Goal: Information Seeking & Learning: Learn about a topic

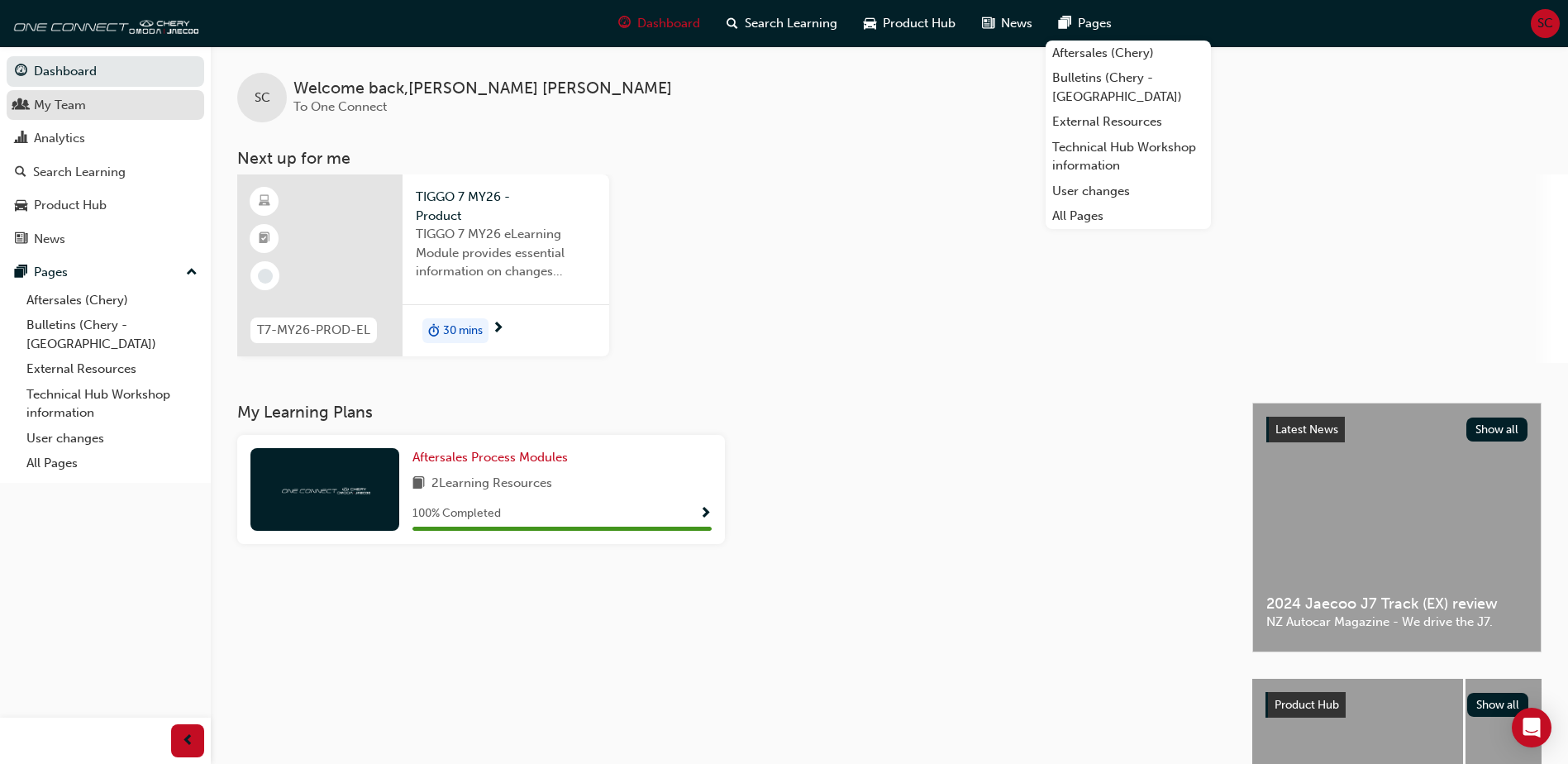
click at [66, 106] on div "My Team" at bounding box center [59, 105] width 52 height 19
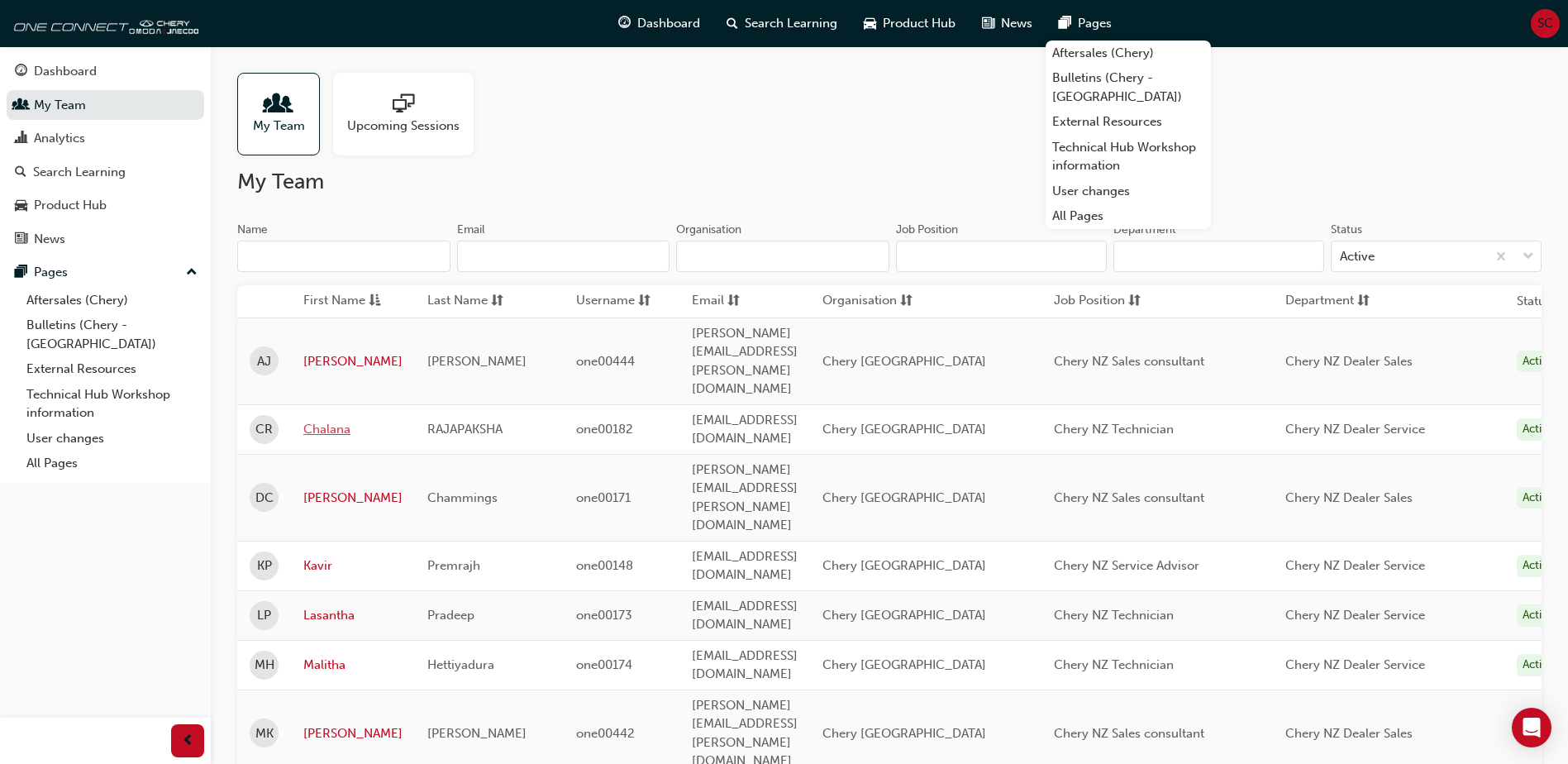
click at [324, 420] on link "Chalana" at bounding box center [353, 430] width 100 height 19
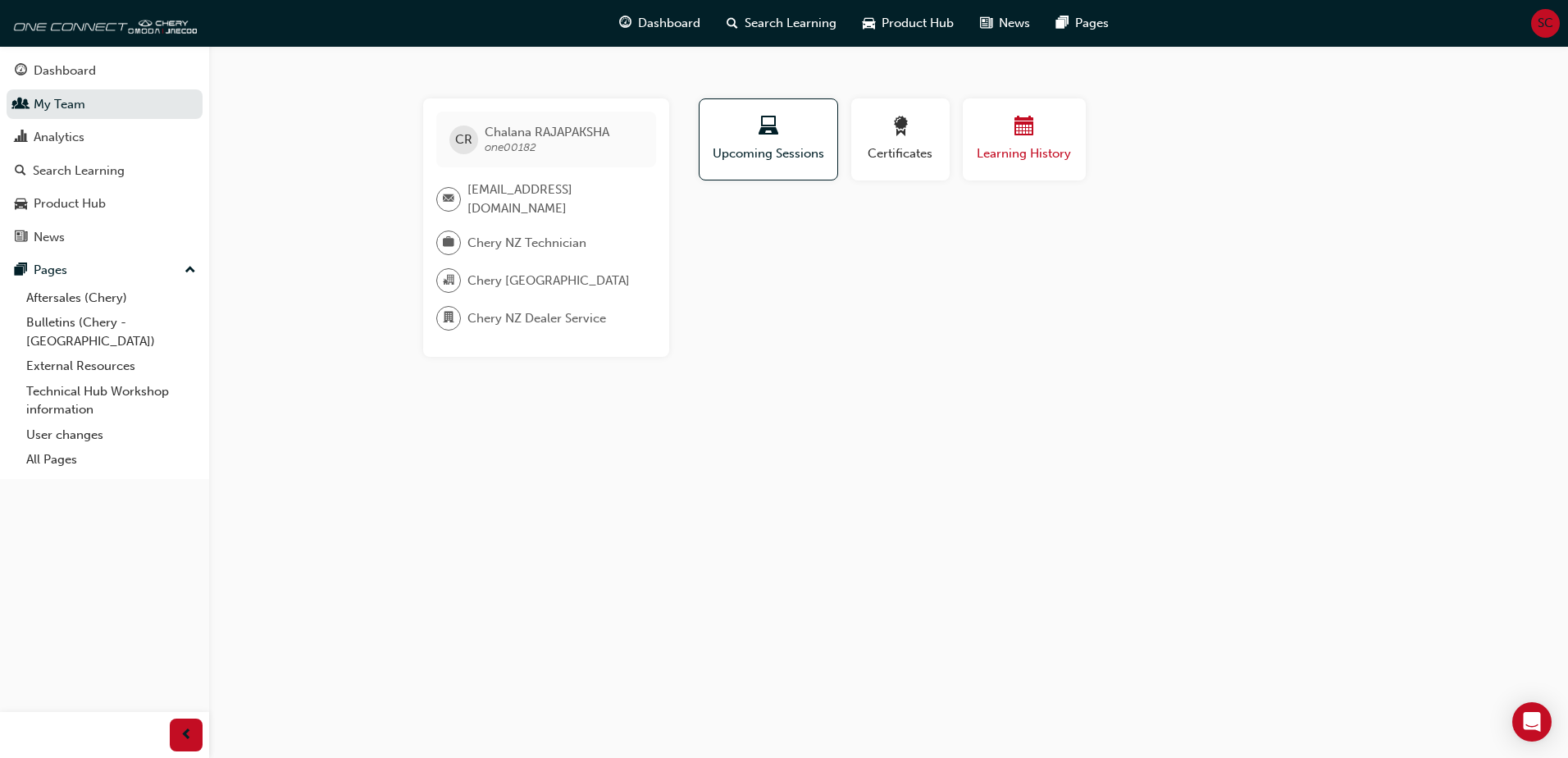
click at [773, 164] on button "Learning History" at bounding box center [1025, 140] width 123 height 82
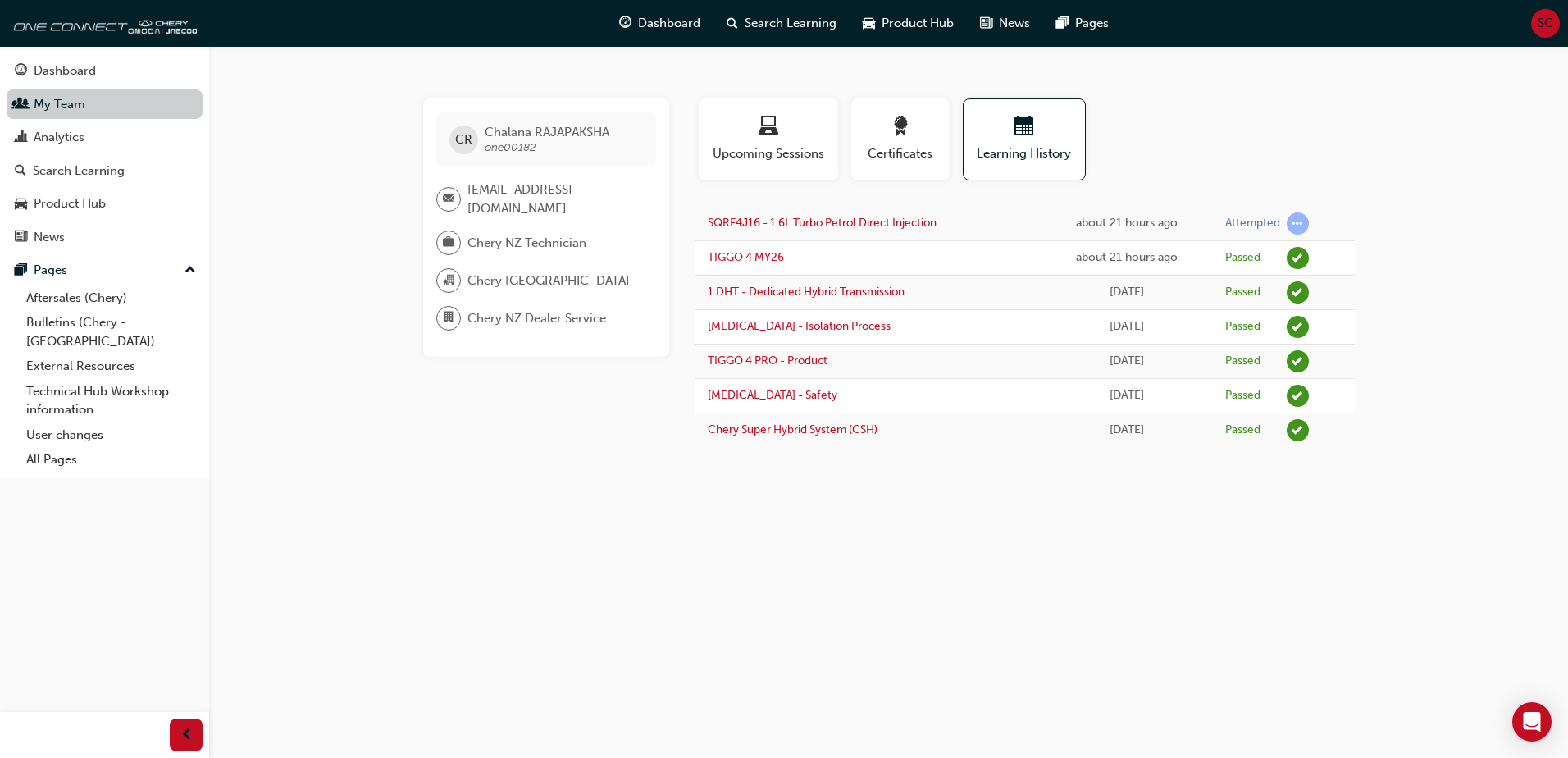
click at [69, 111] on link "My Team" at bounding box center [104, 104] width 196 height 30
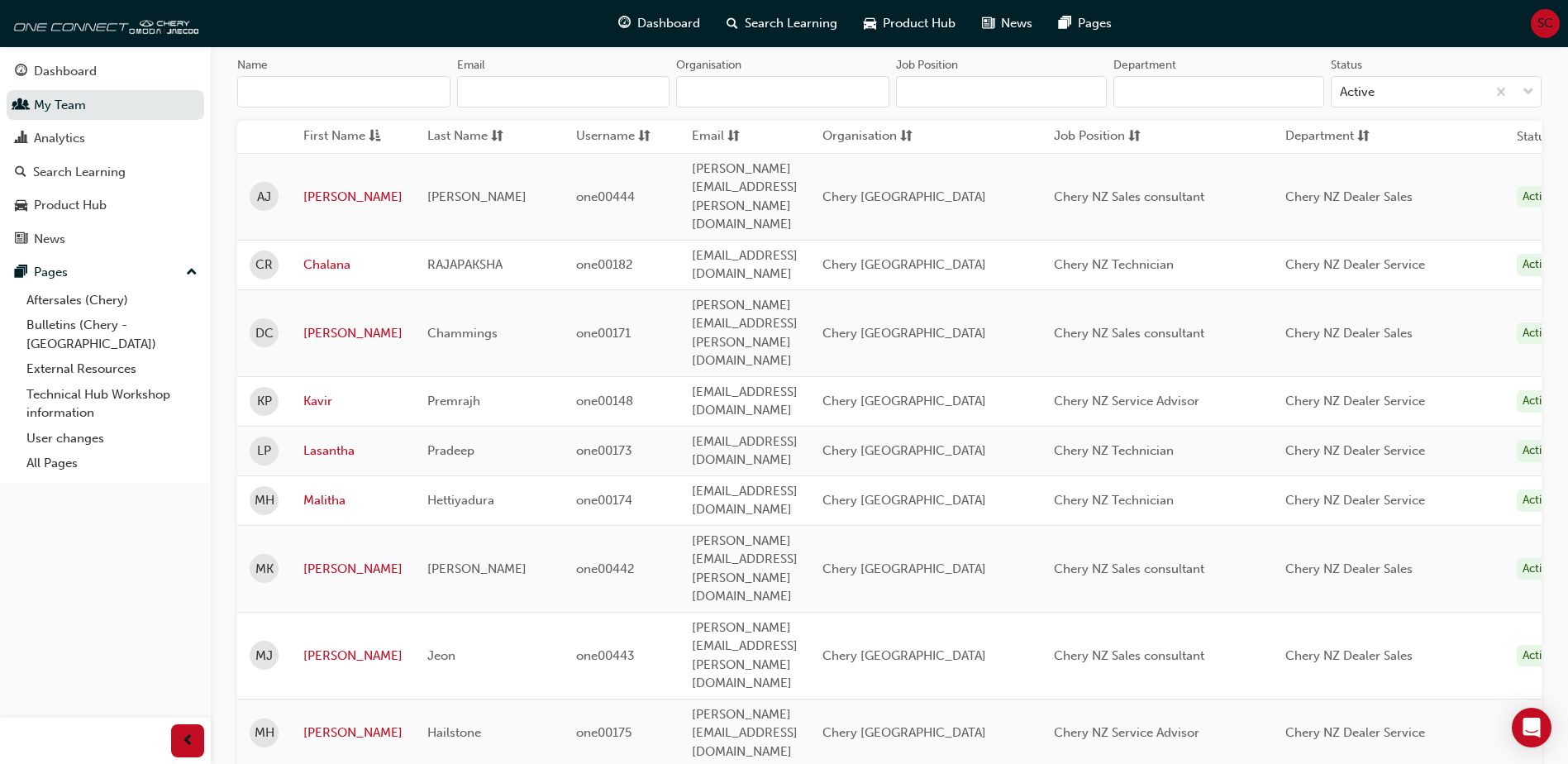
scroll to position [166, 0]
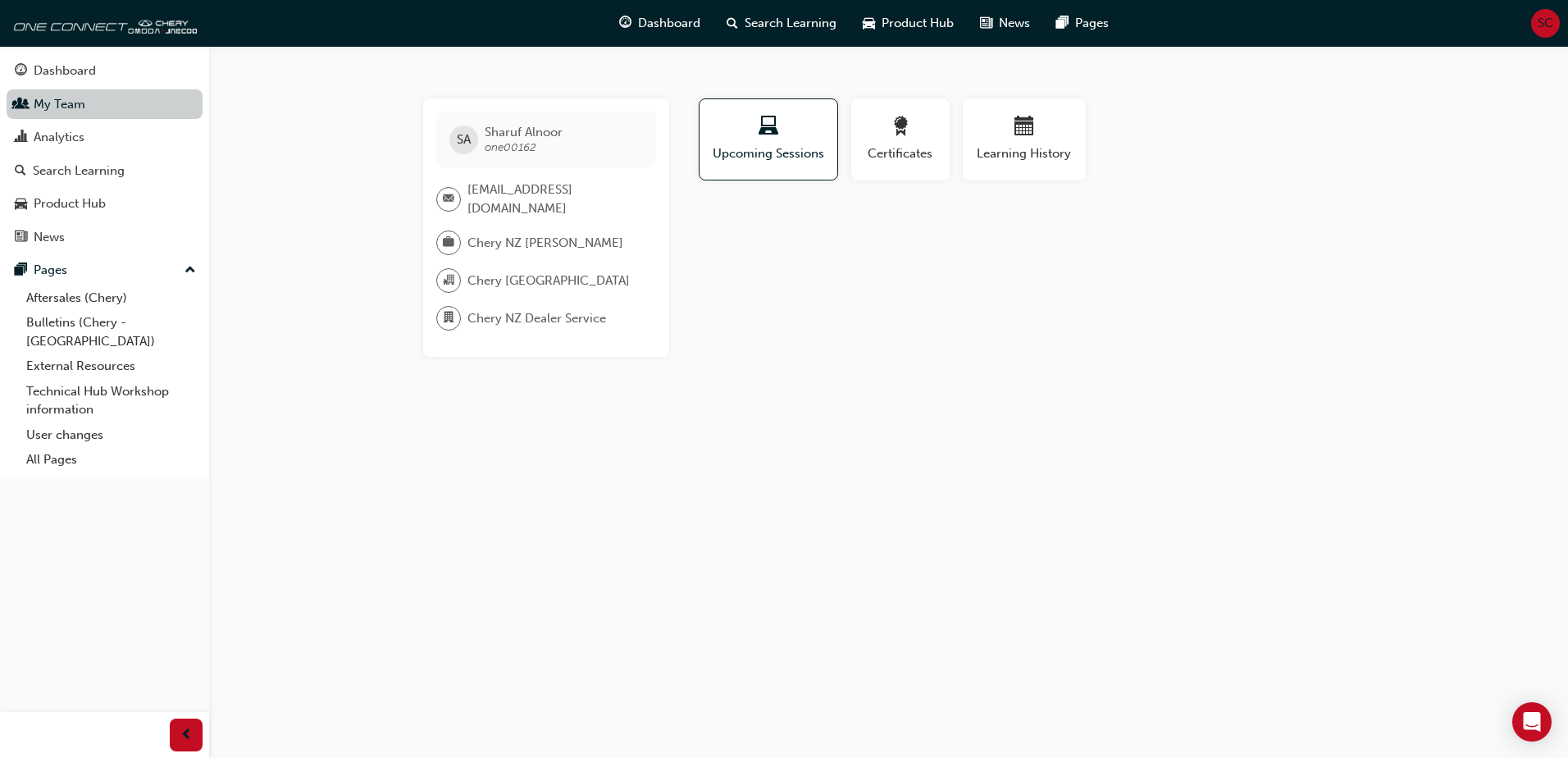
click at [77, 105] on link "My Team" at bounding box center [104, 104] width 196 height 30
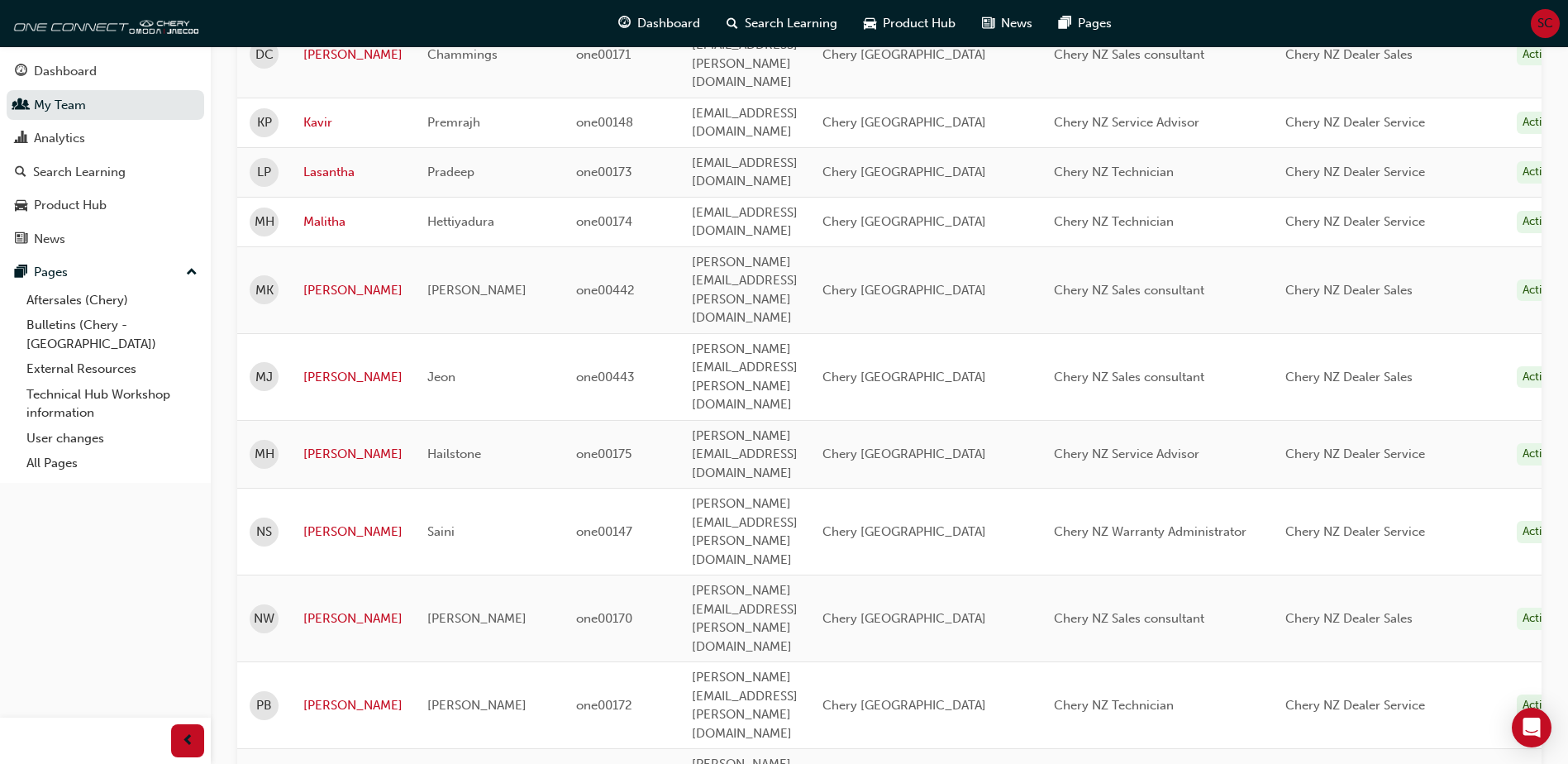
scroll to position [414, 0]
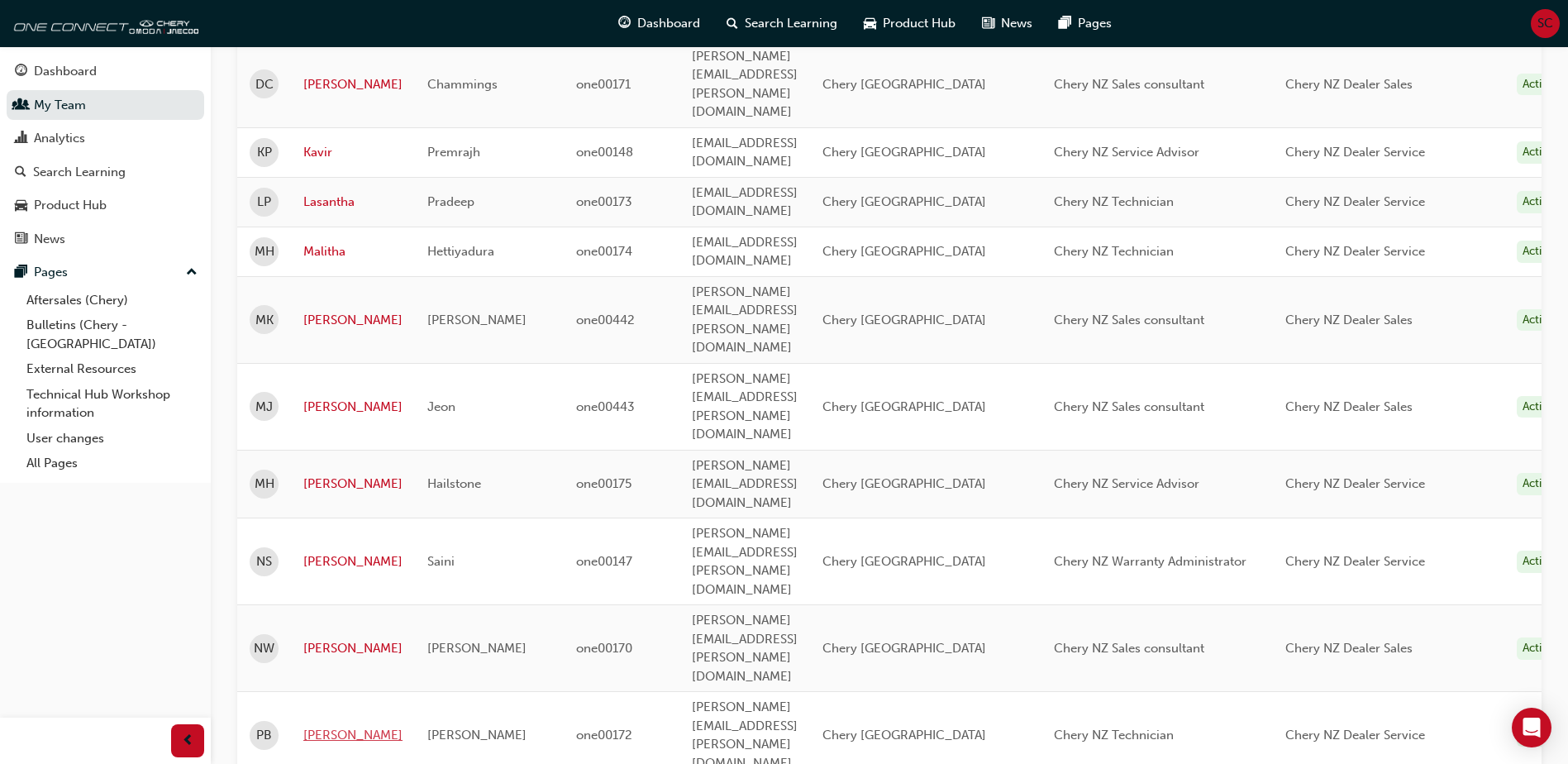
click at [318, 642] on link "[PERSON_NAME]" at bounding box center [353, 735] width 100 height 19
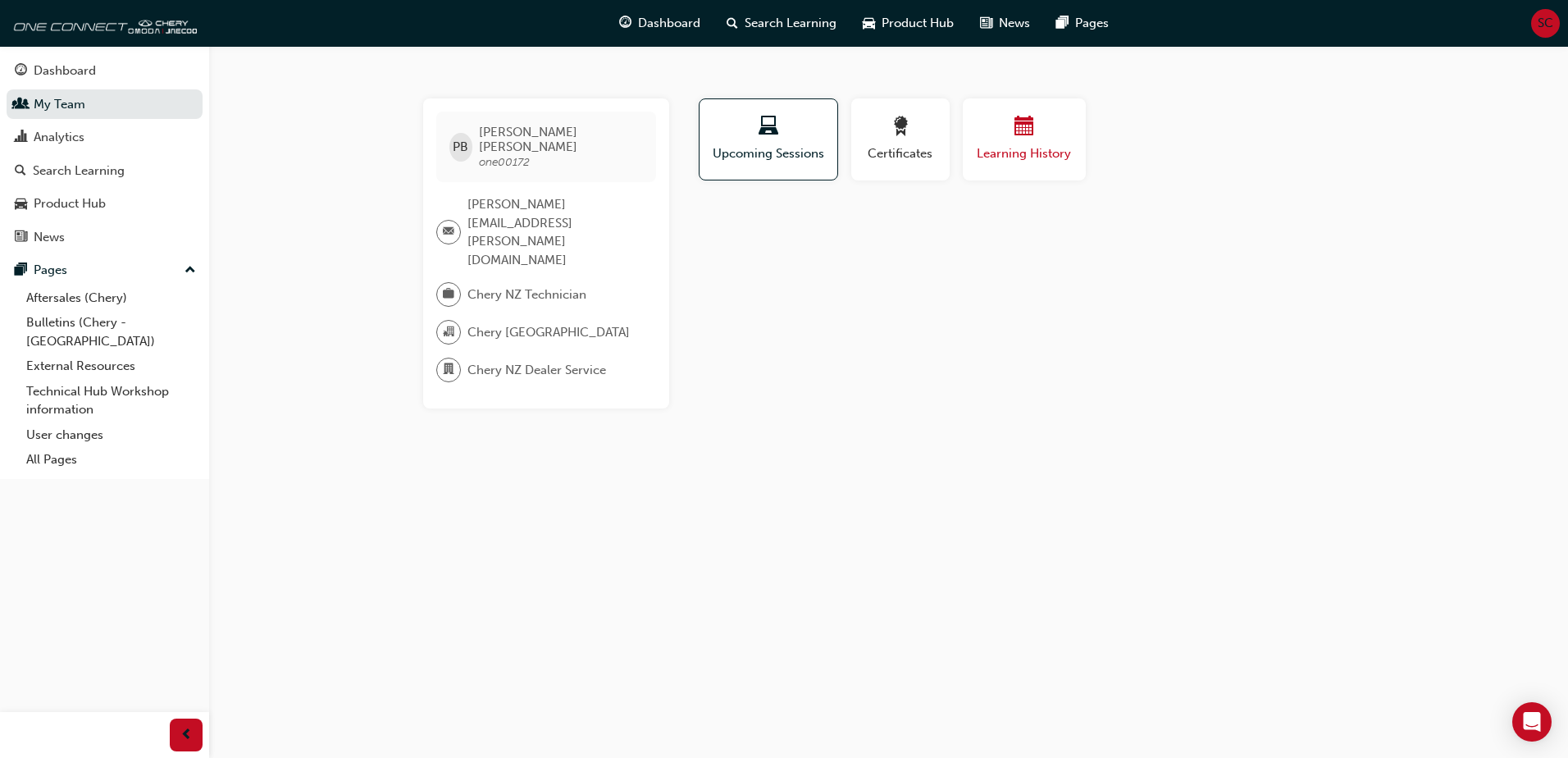
click at [773, 154] on span "Learning History" at bounding box center [1025, 154] width 99 height 19
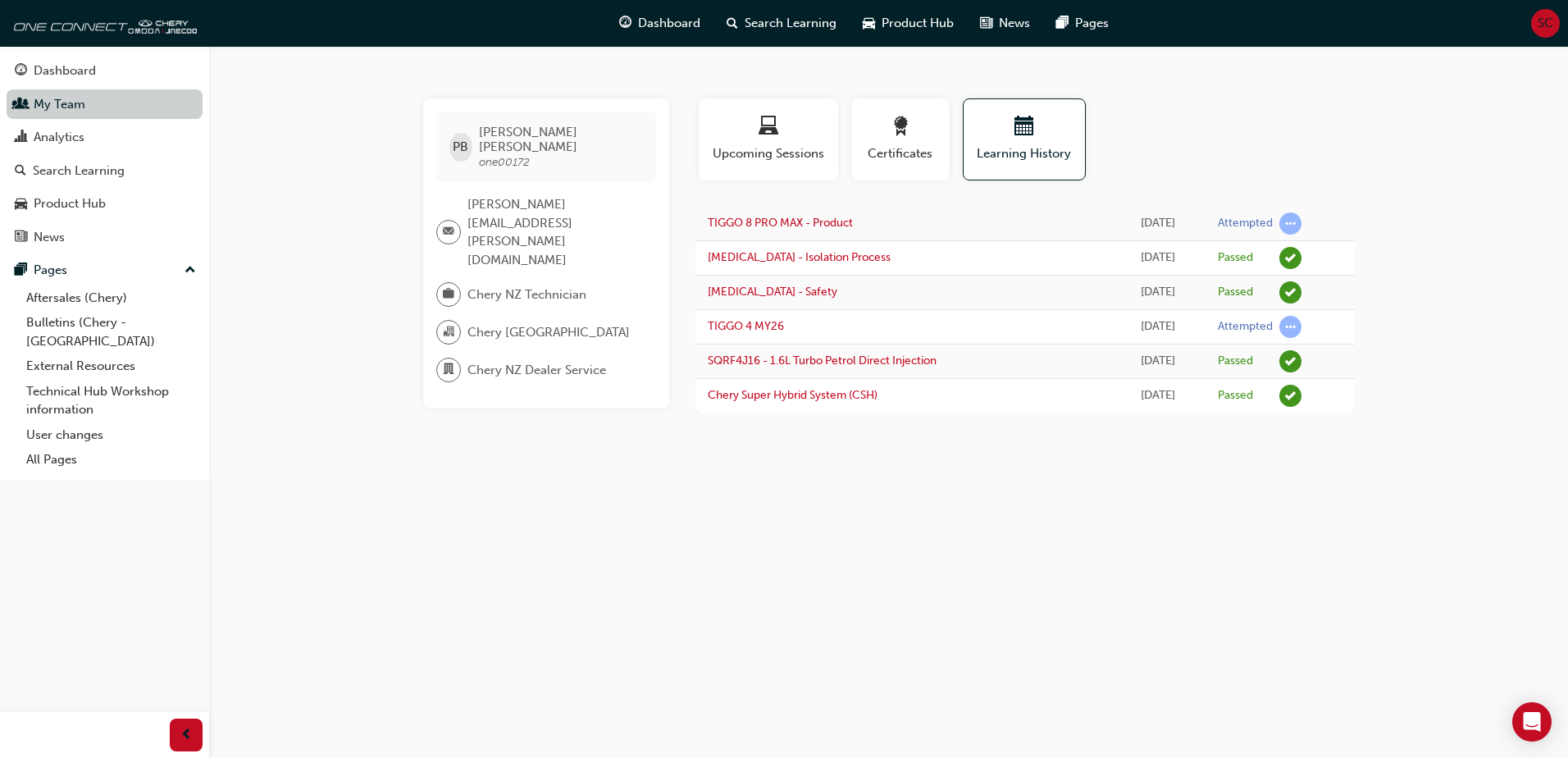
click at [78, 109] on link "My Team" at bounding box center [104, 104] width 196 height 30
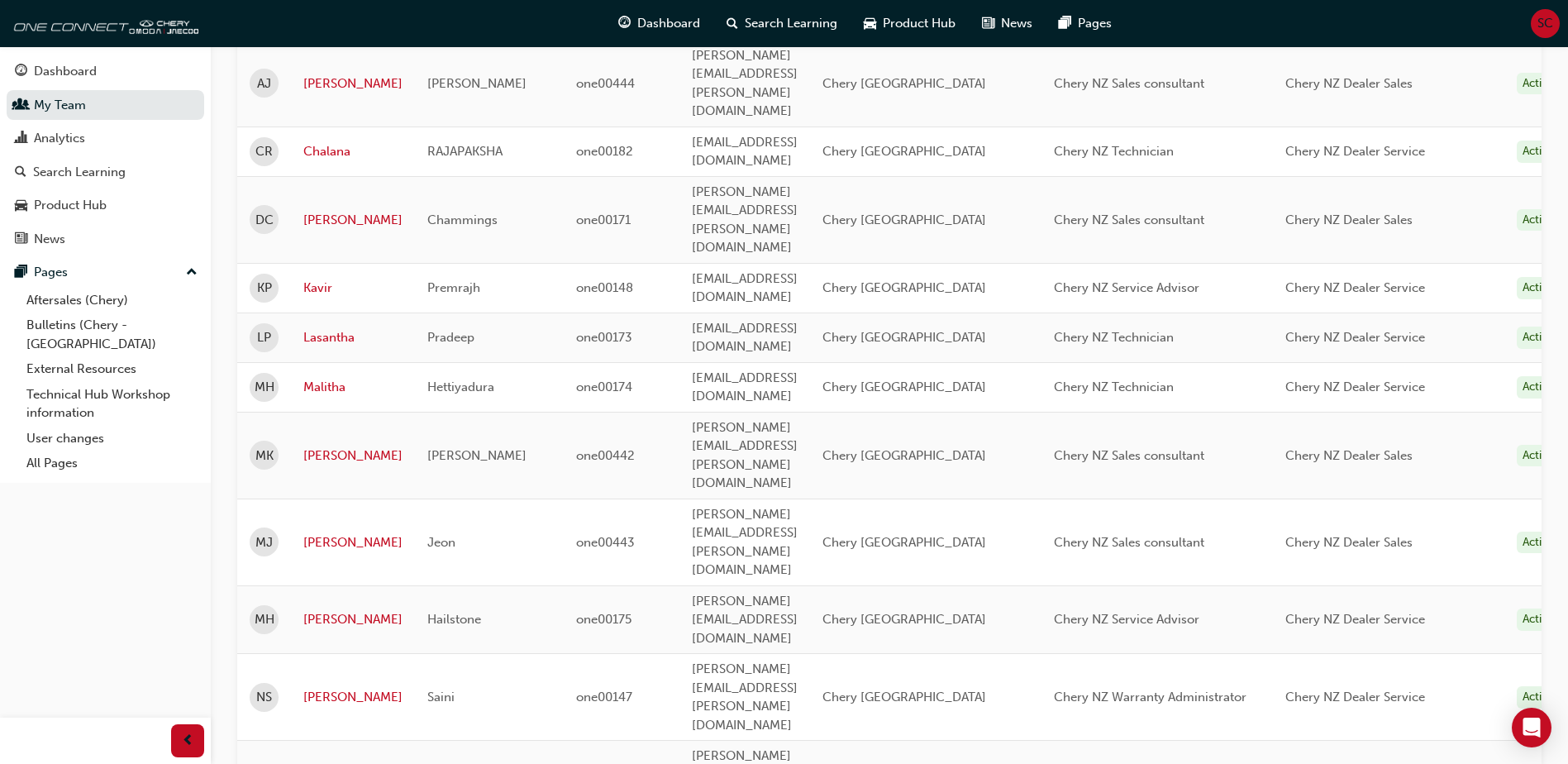
scroll to position [248, 0]
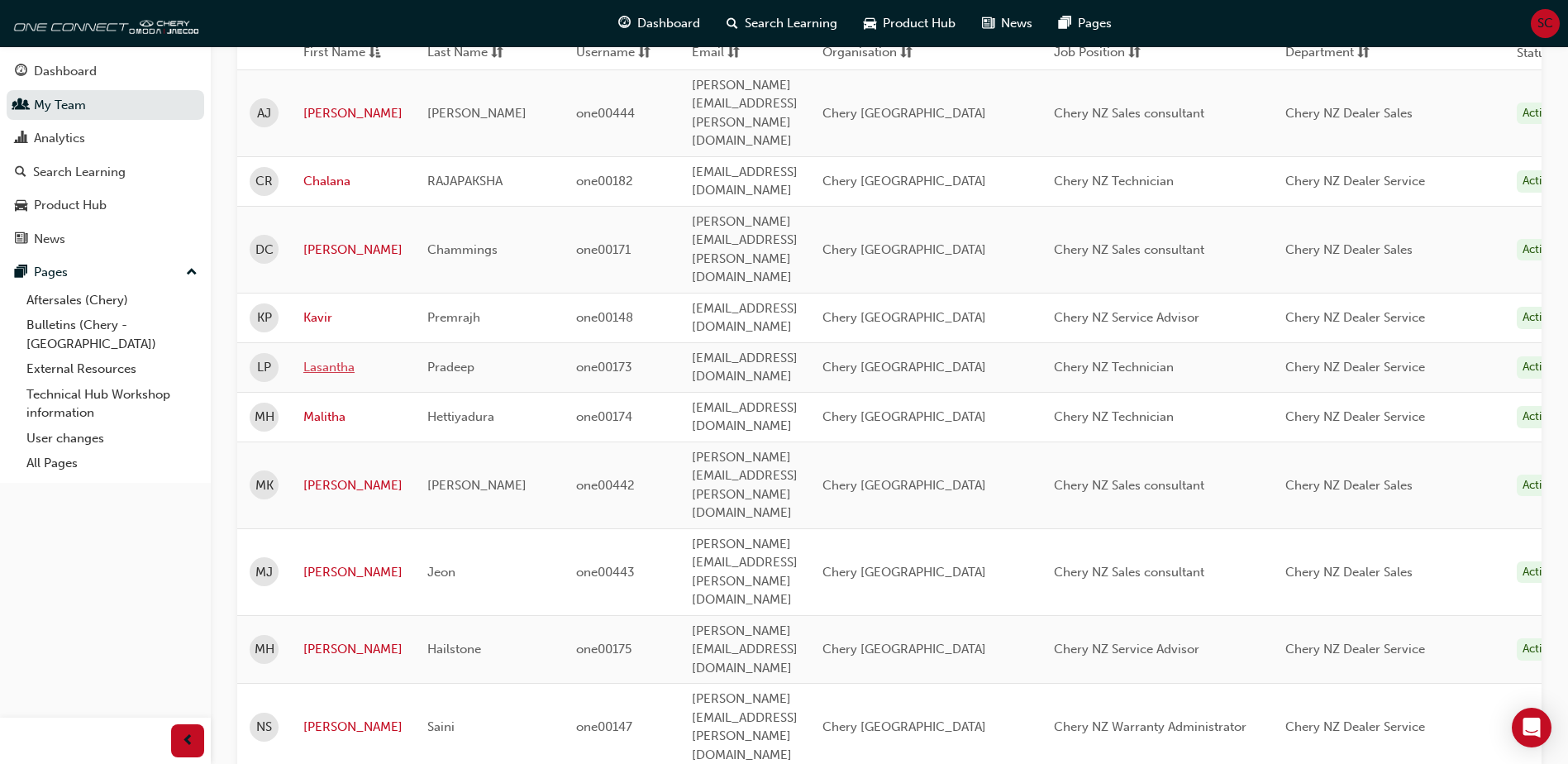
click at [342, 358] on link "Lasantha" at bounding box center [353, 368] width 100 height 19
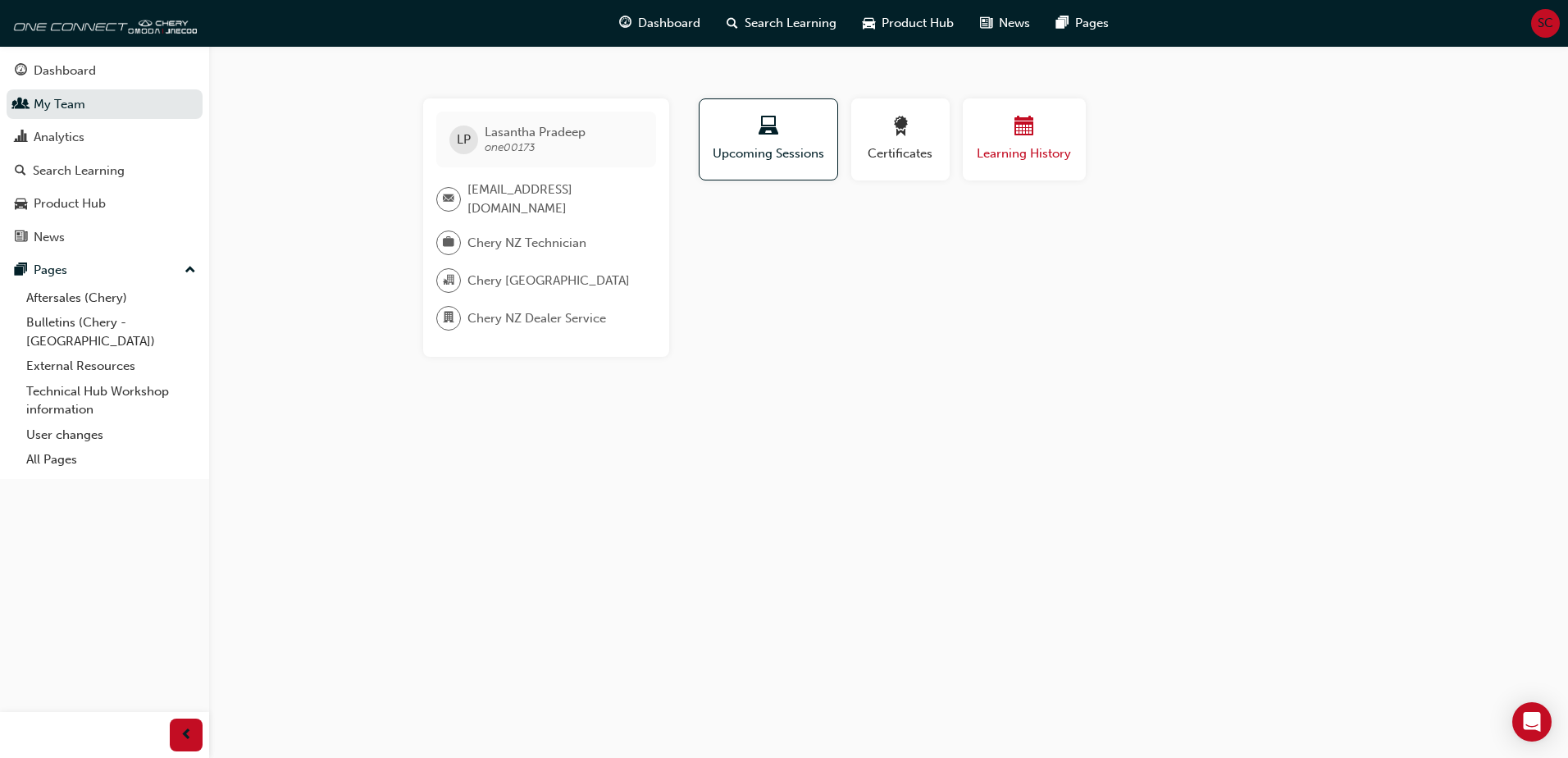
click at [773, 147] on span "Learning History" at bounding box center [1025, 154] width 99 height 19
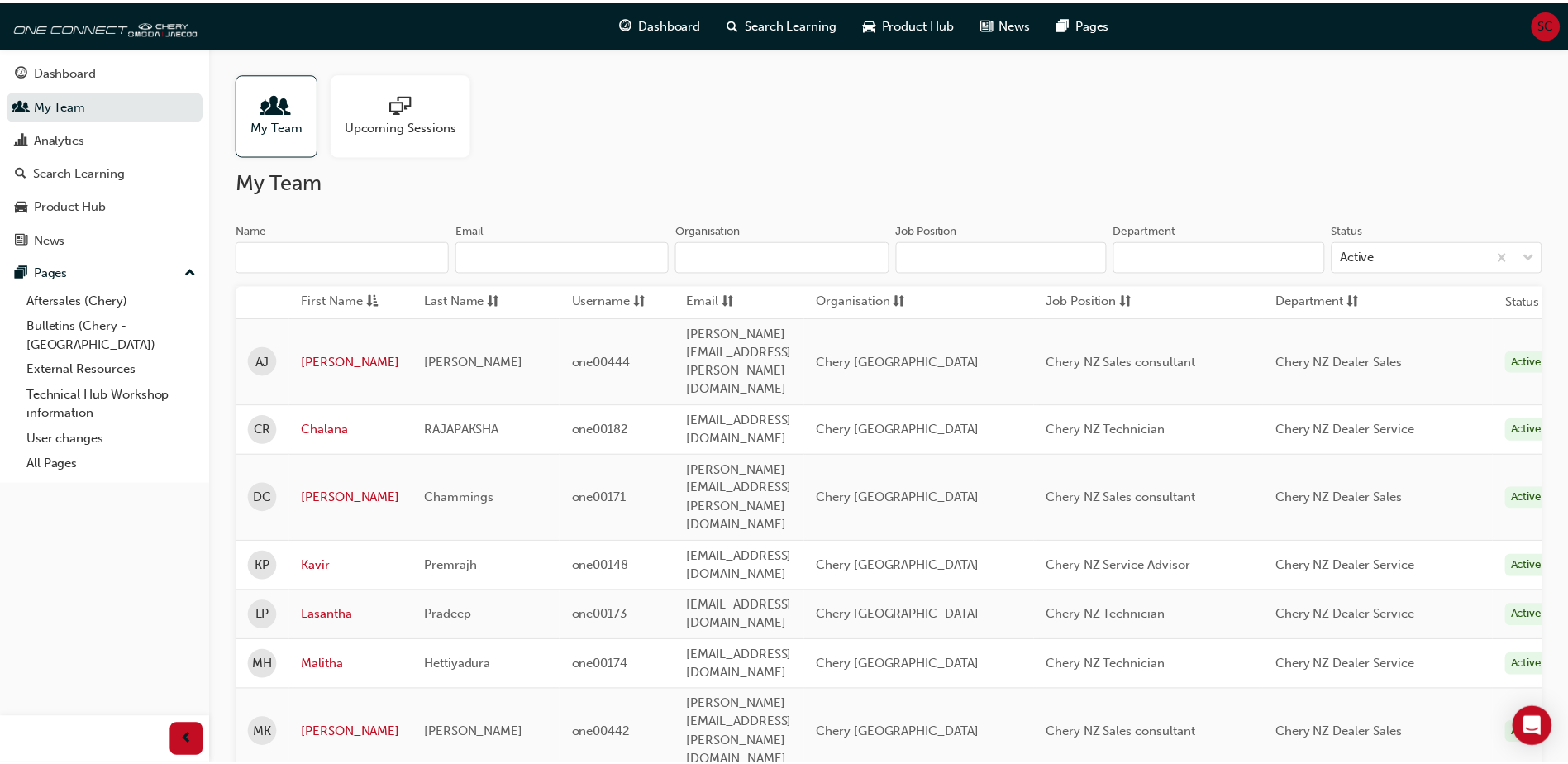
scroll to position [248, 0]
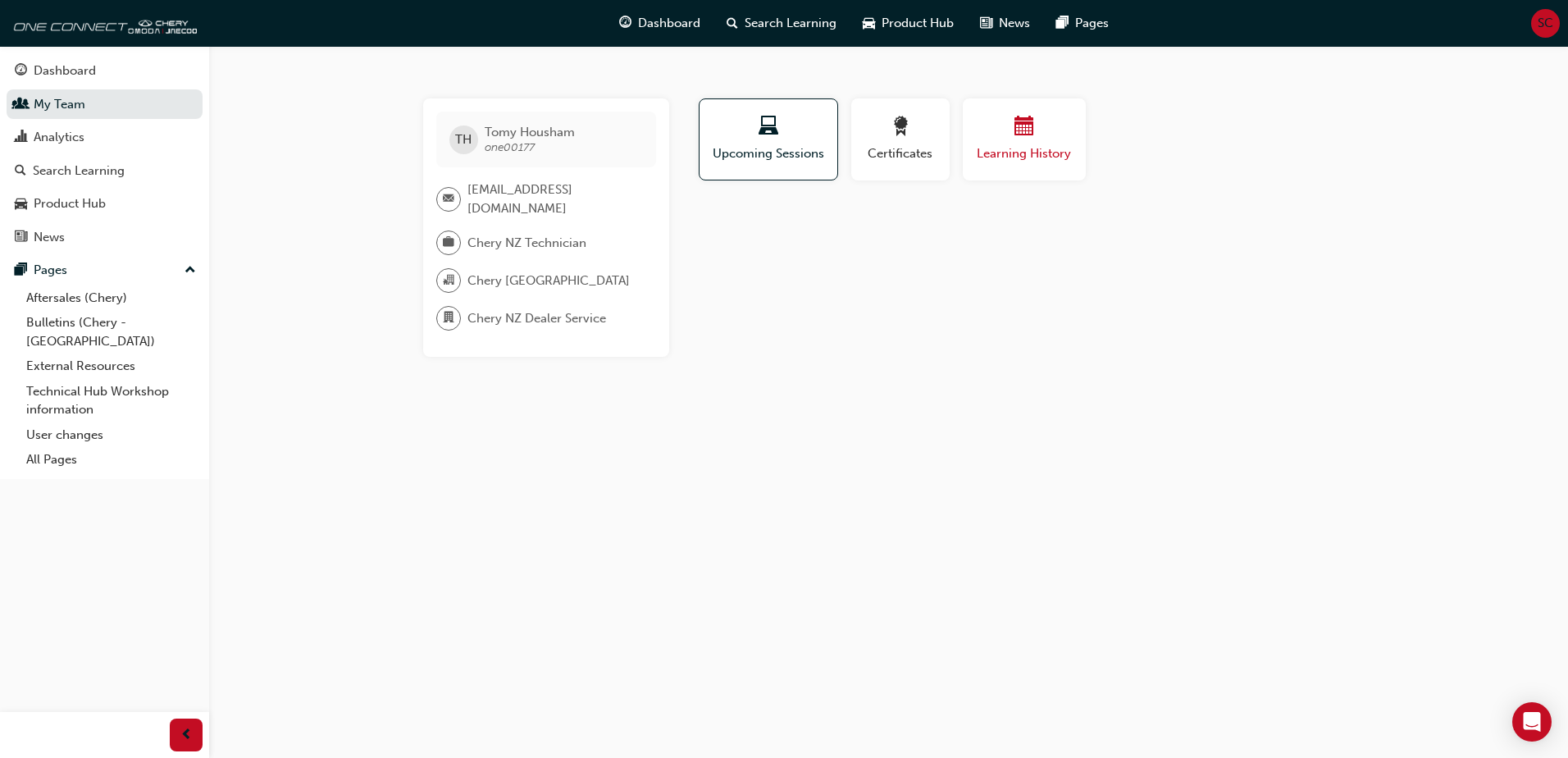
click at [773, 147] on span "Learning History" at bounding box center [1025, 154] width 99 height 19
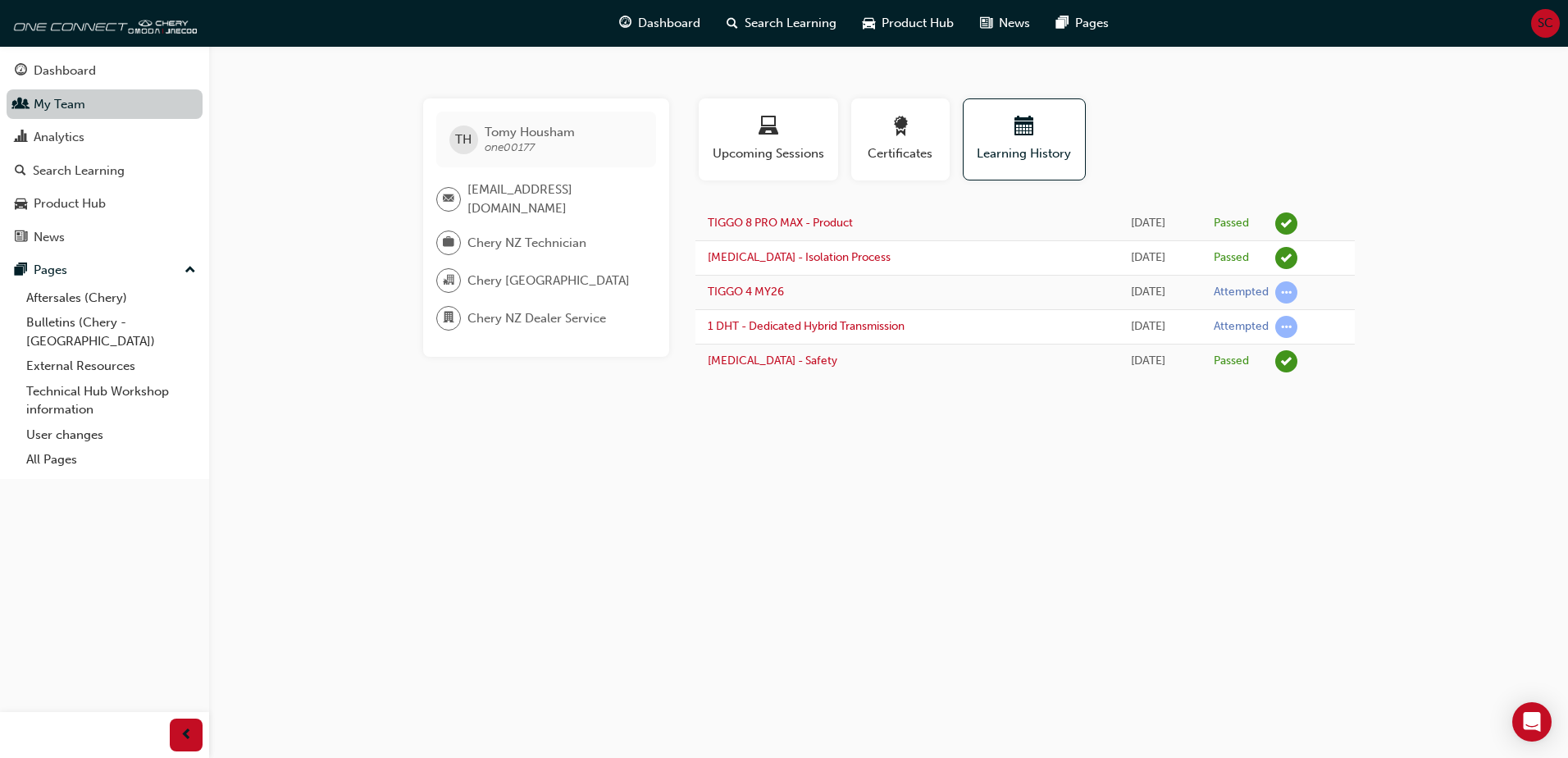
click at [49, 97] on link "My Team" at bounding box center [104, 104] width 196 height 30
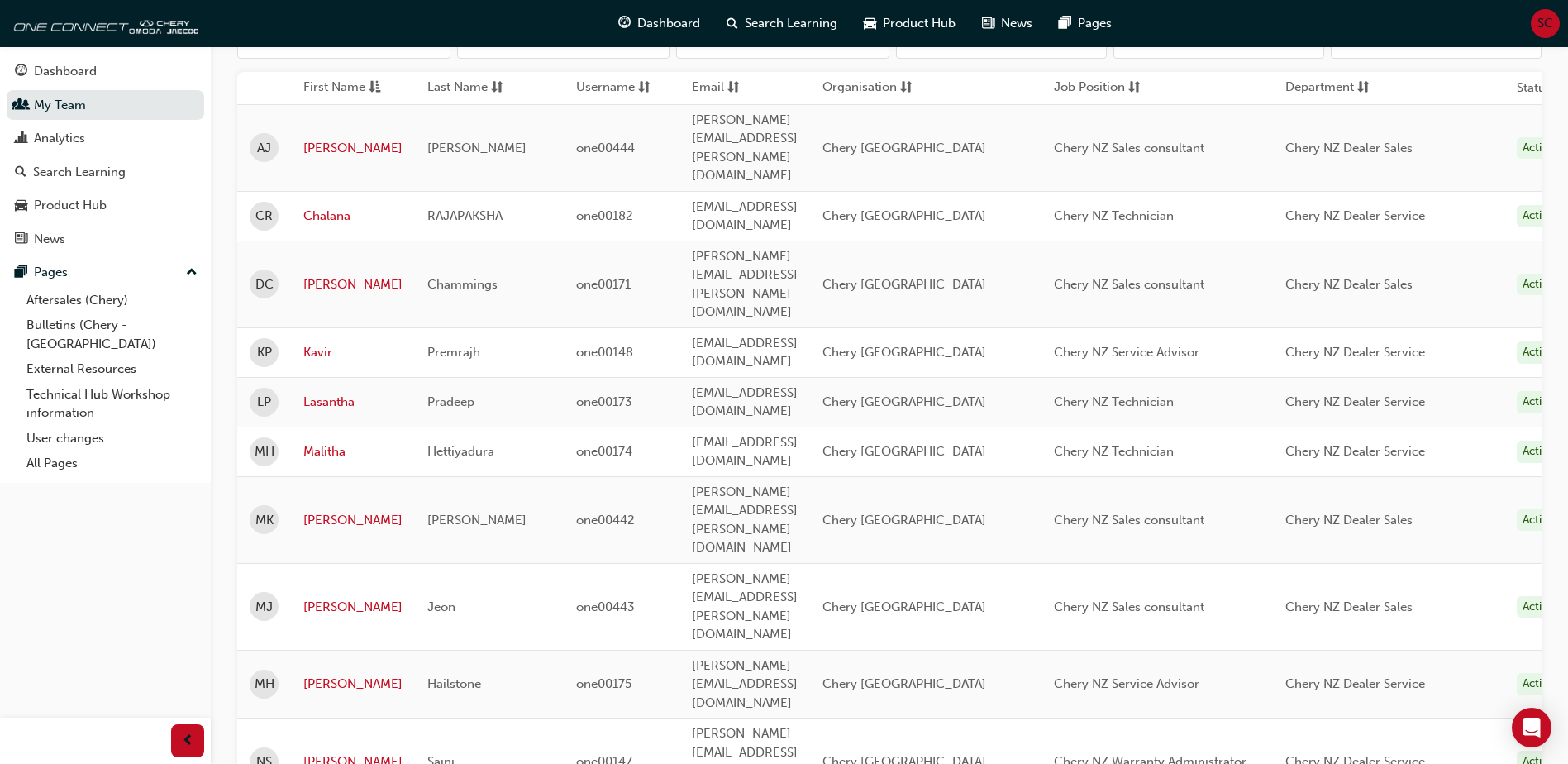
scroll to position [330, 0]
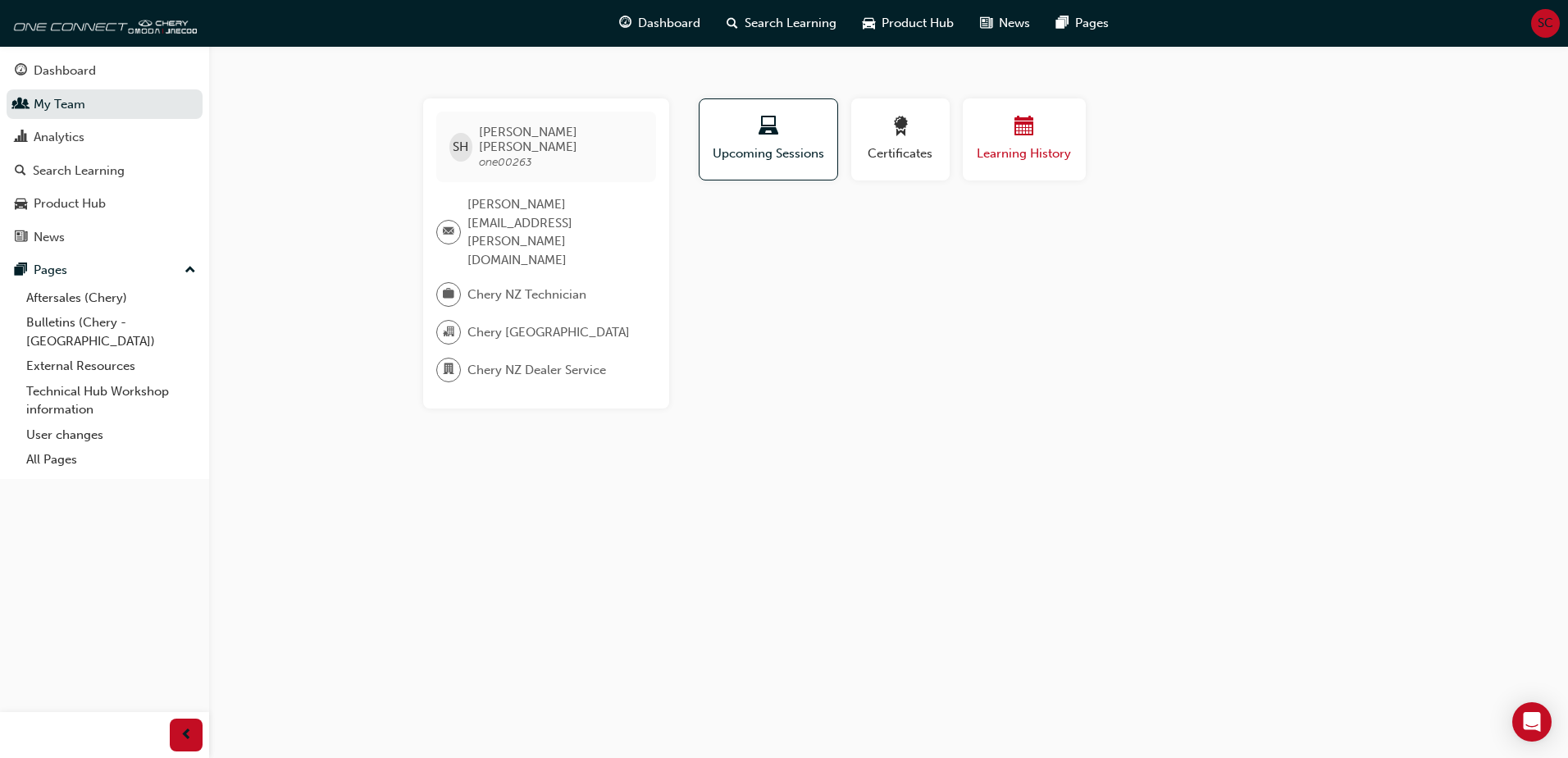
click at [773, 138] on div "button" at bounding box center [1025, 129] width 99 height 26
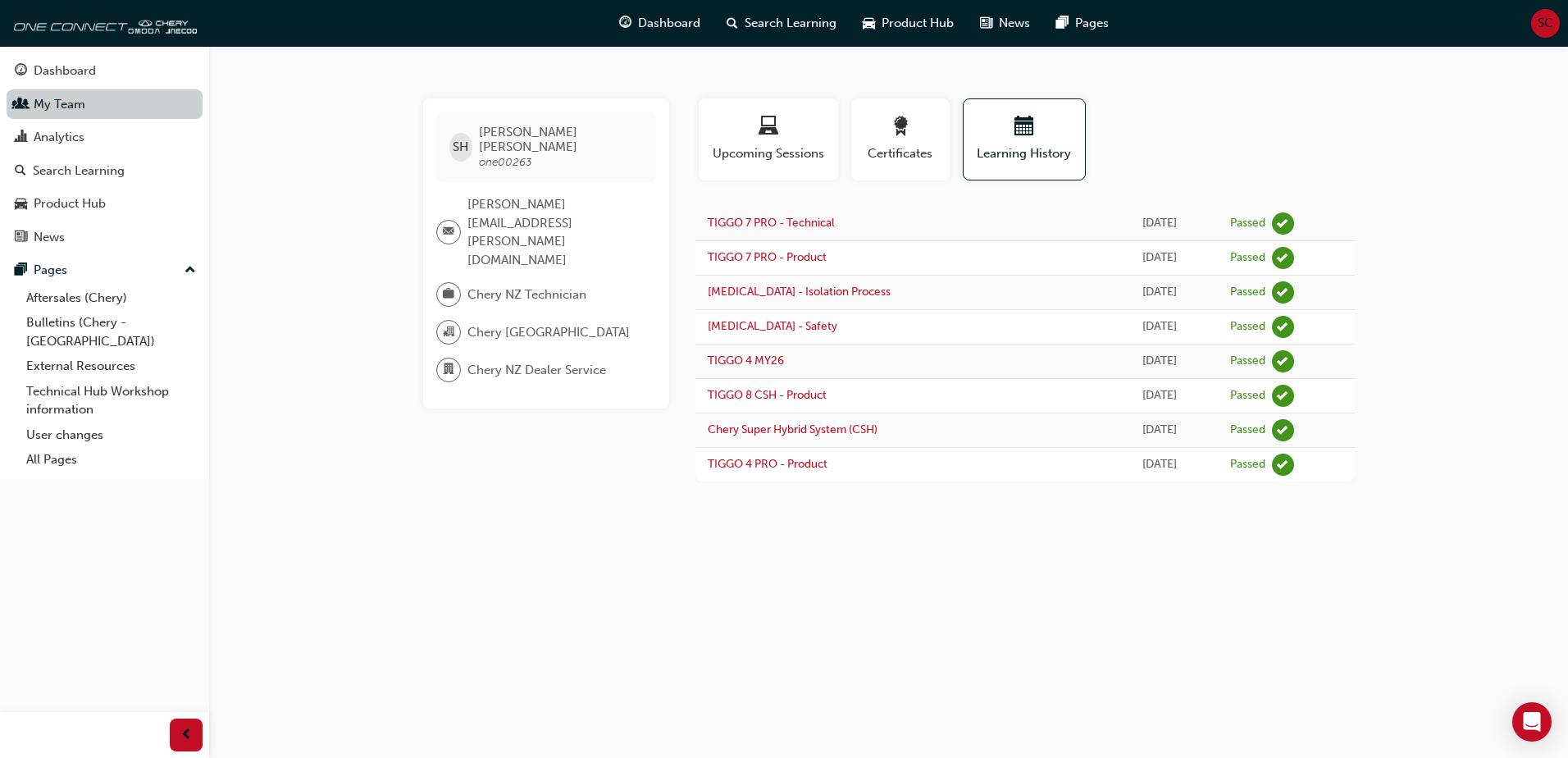
click at [81, 101] on link "My Team" at bounding box center [104, 104] width 196 height 30
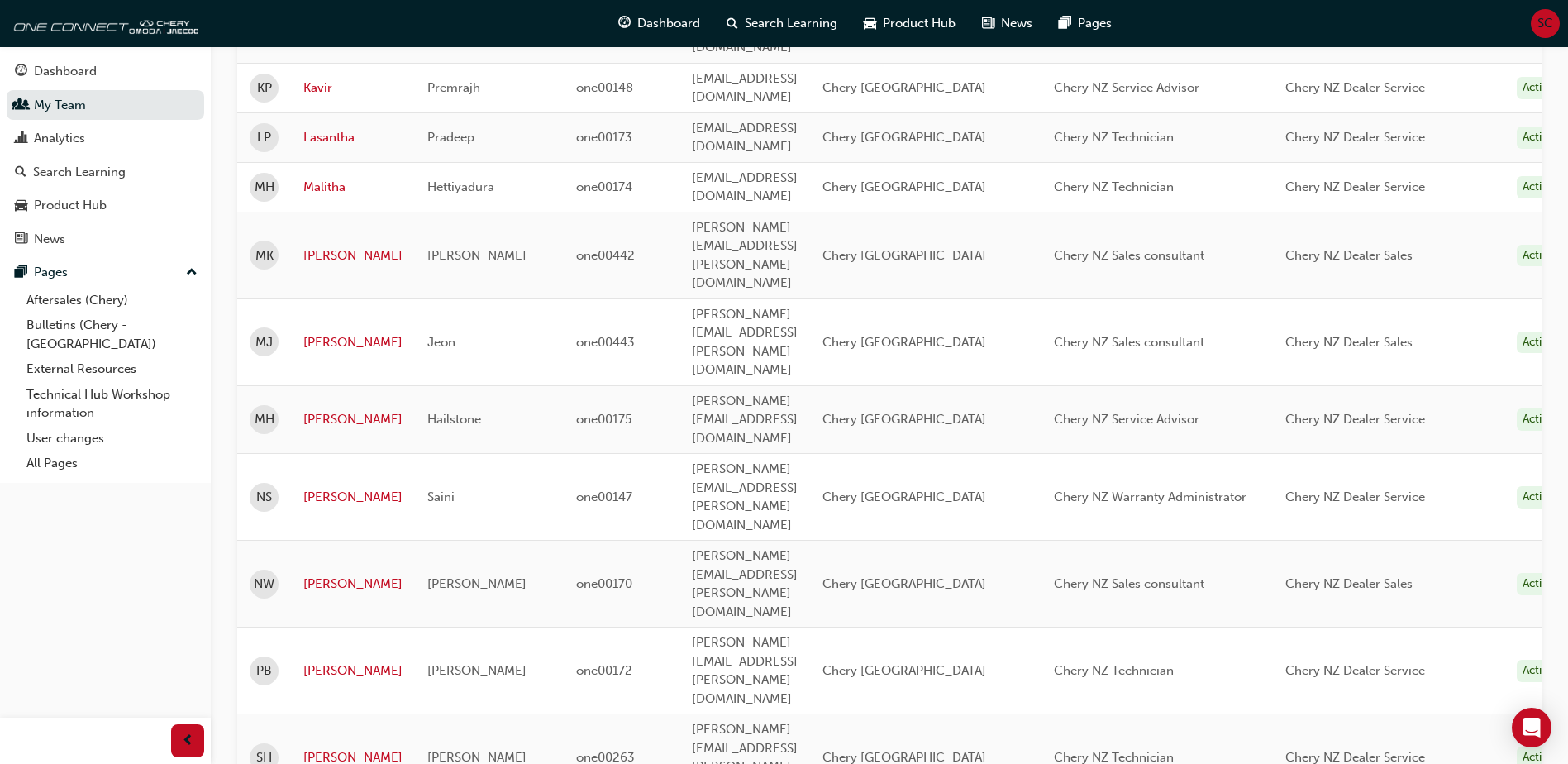
scroll to position [498, 0]
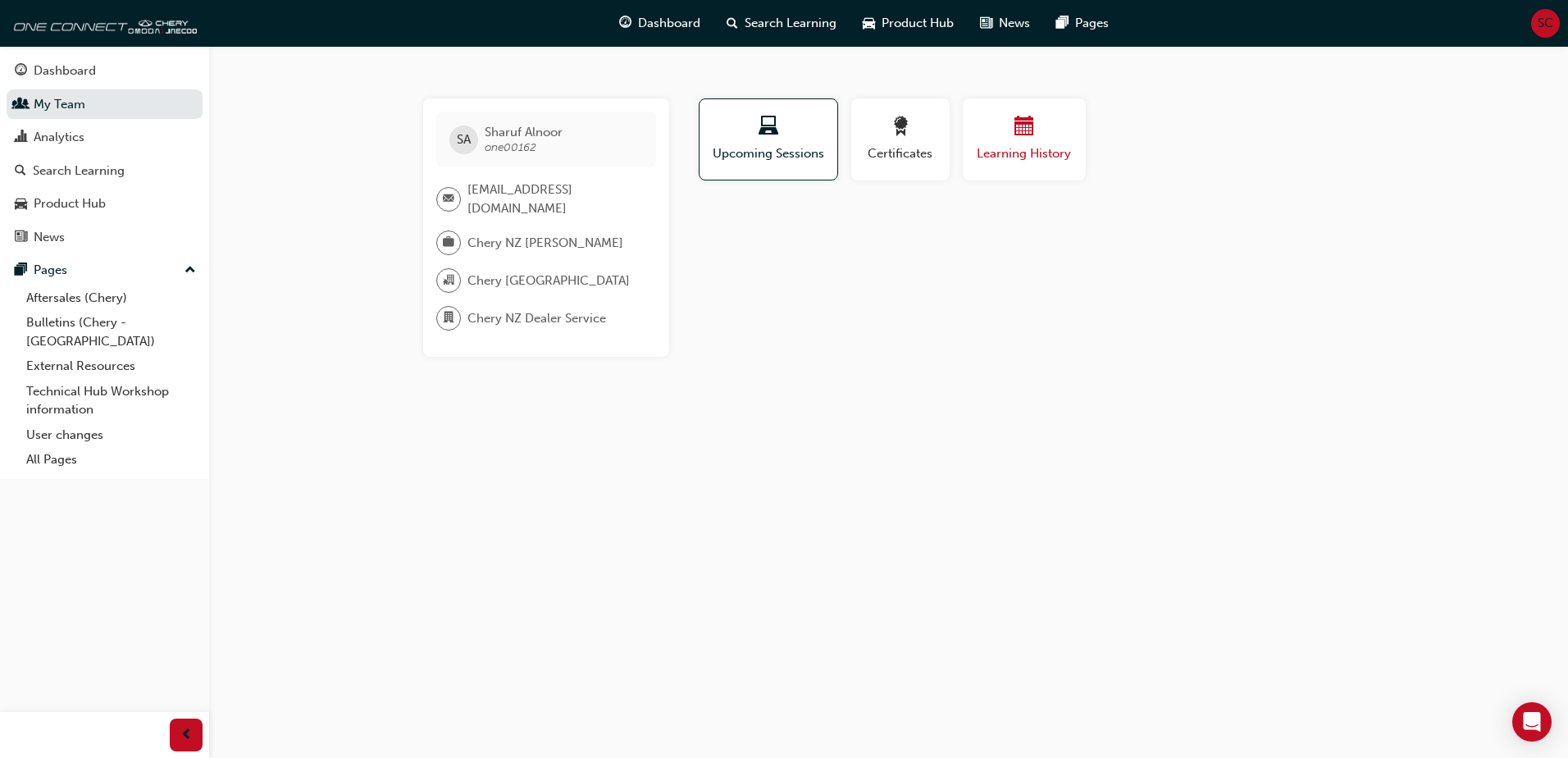
click at [773, 139] on div "button" at bounding box center [1025, 129] width 99 height 26
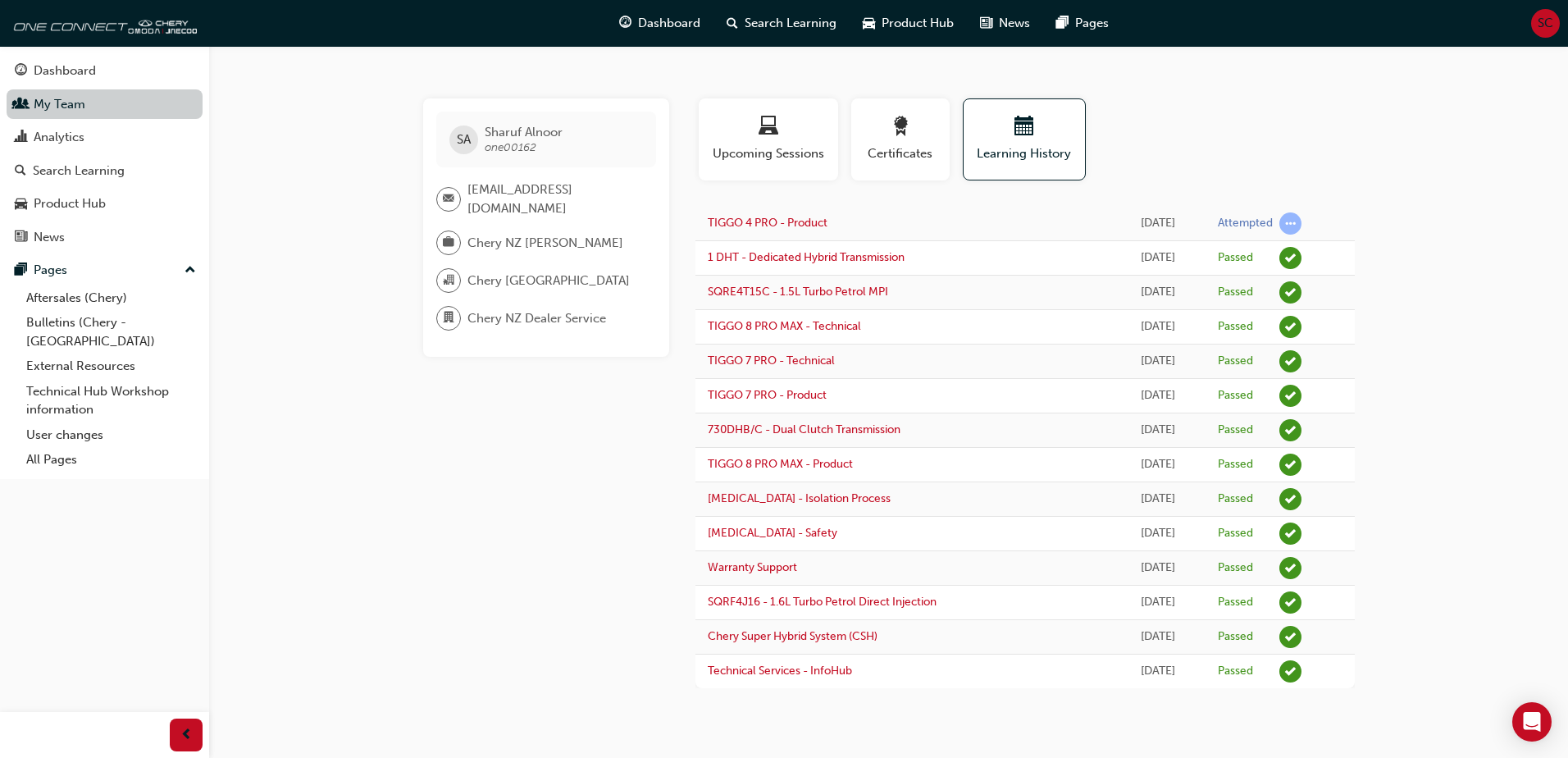
click at [40, 113] on link "My Team" at bounding box center [104, 104] width 196 height 30
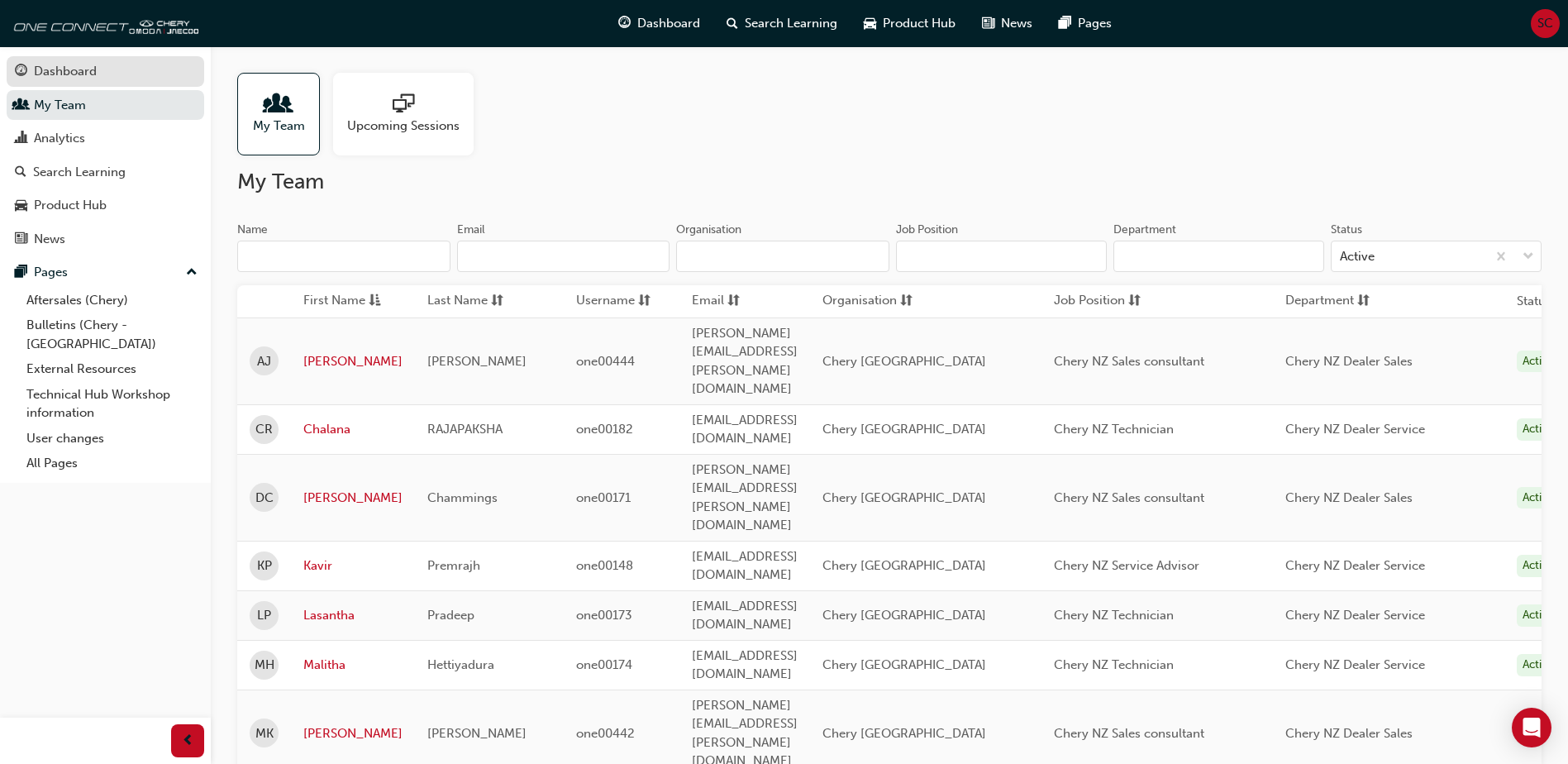
click at [88, 70] on div "Dashboard" at bounding box center [65, 72] width 63 height 19
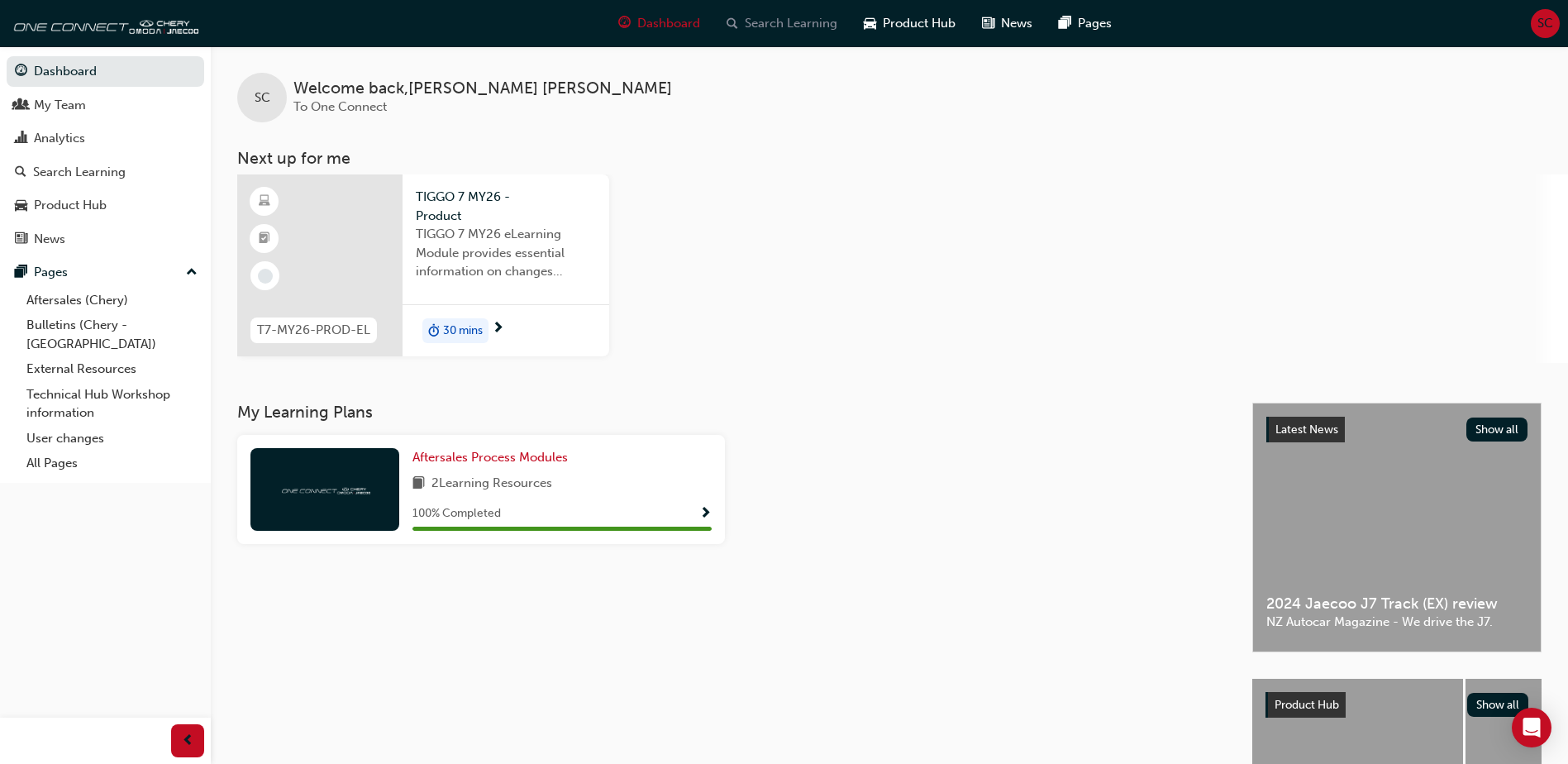
click at [751, 27] on span "Search Learning" at bounding box center [791, 24] width 93 height 19
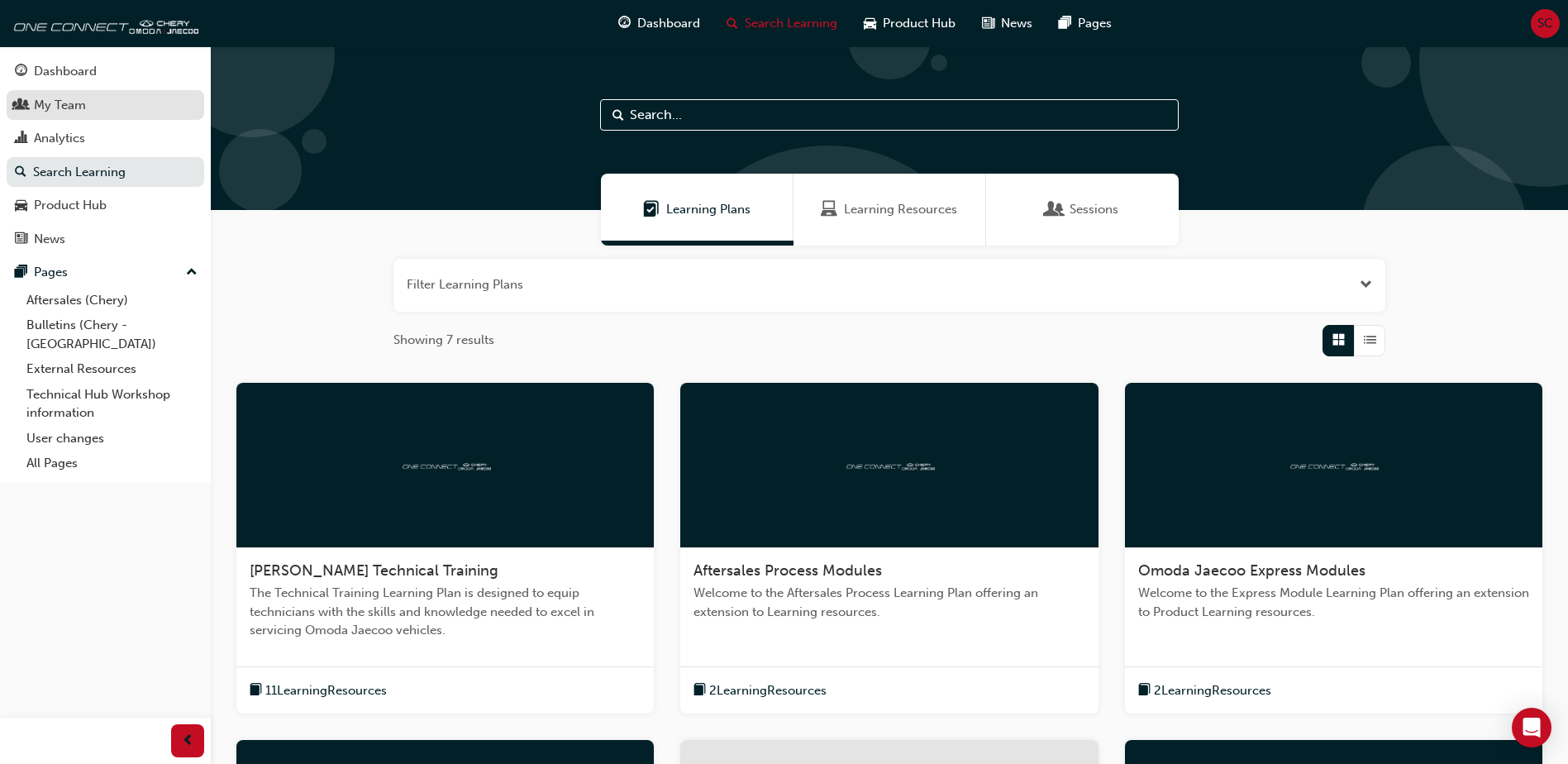
click at [63, 109] on div "My Team" at bounding box center [59, 105] width 52 height 19
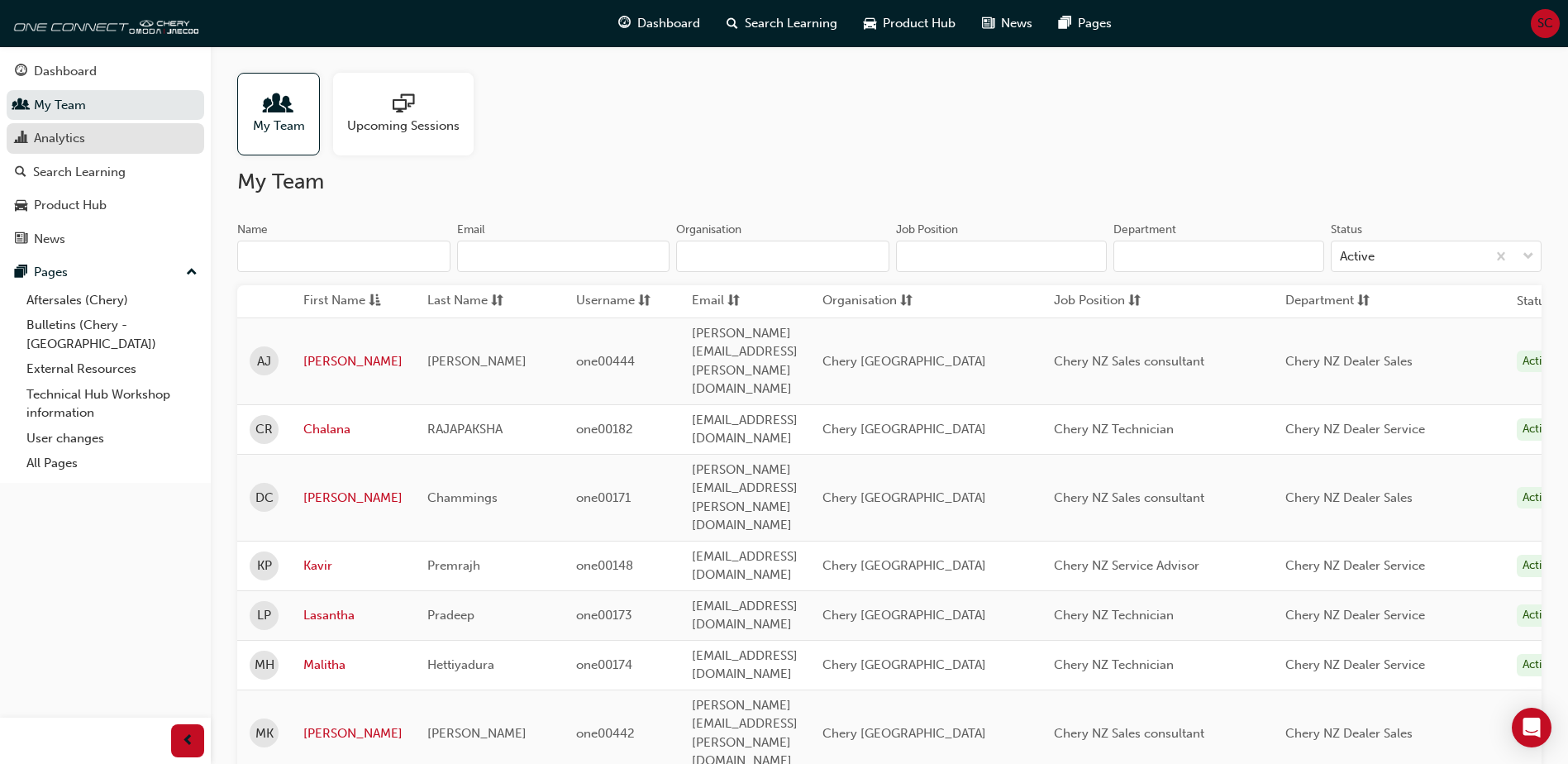
click at [63, 153] on link "Analytics" at bounding box center [105, 139] width 197 height 31
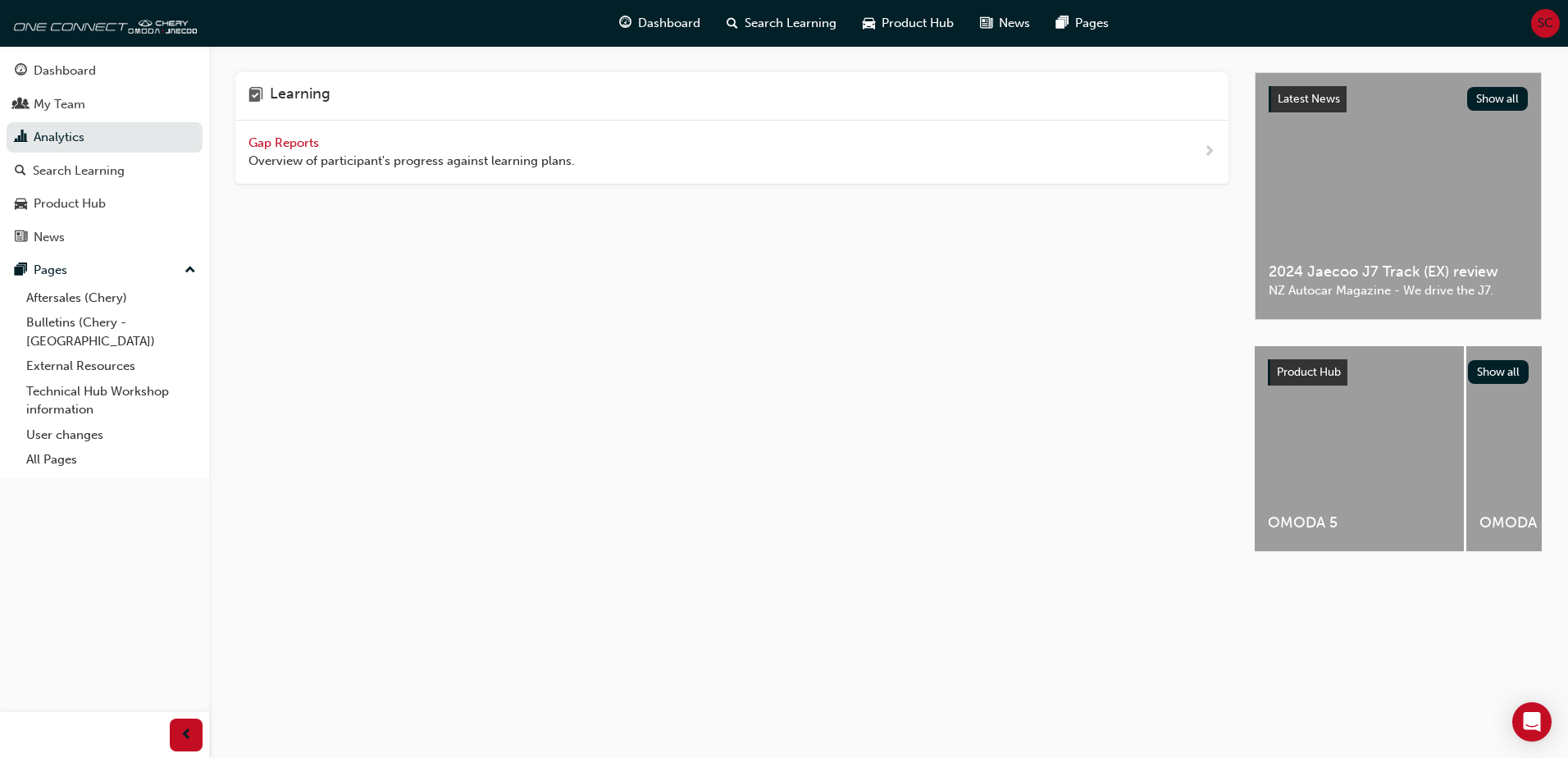
click at [303, 138] on span "Gap Reports" at bounding box center [286, 142] width 74 height 15
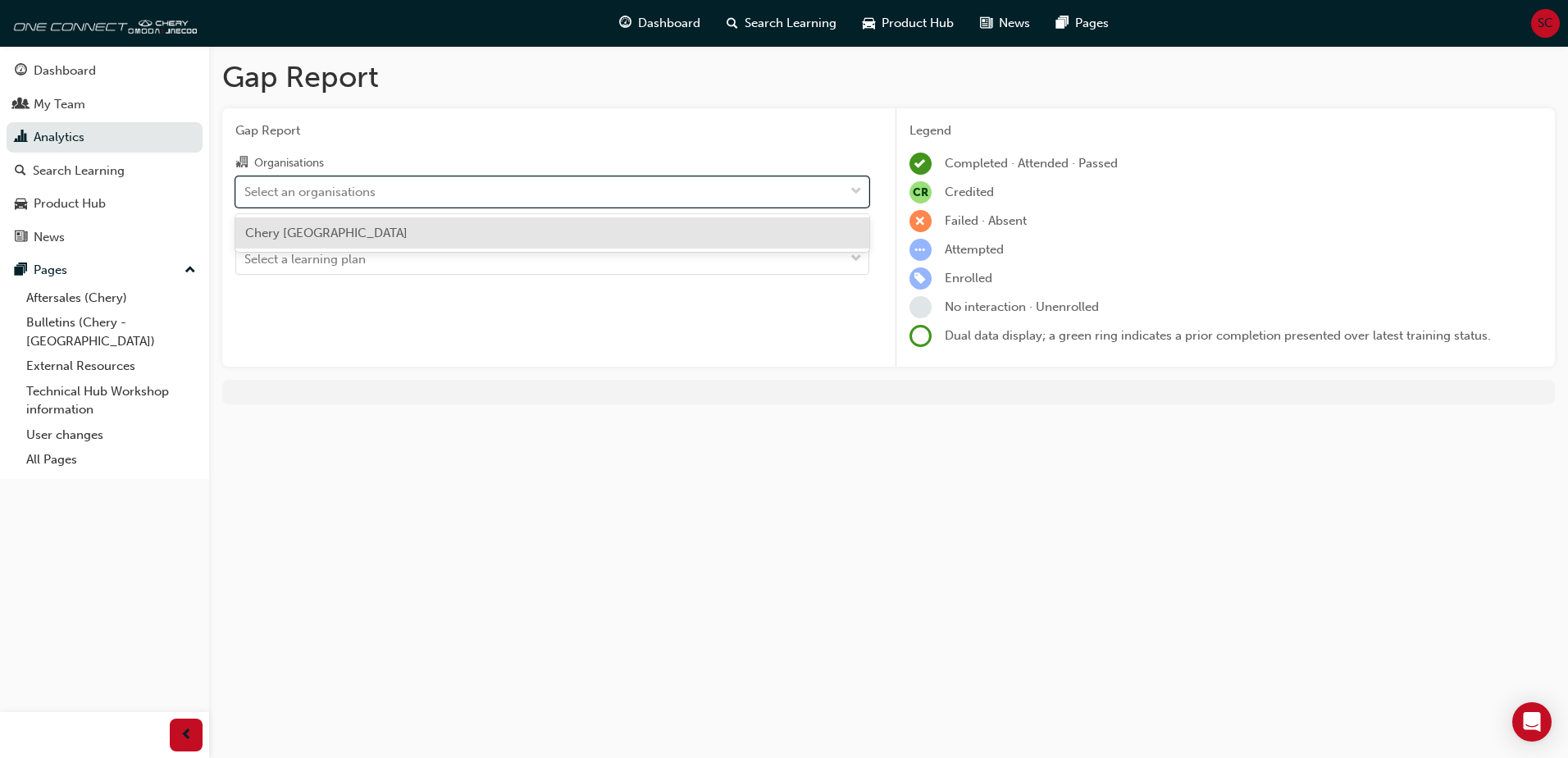
click at [773, 194] on span "down-icon" at bounding box center [857, 192] width 11 height 21
click at [246, 194] on input "Organisations option Chery North Shore focused, 1 of 1. 1 result available. Use…" at bounding box center [245, 190] width 2 height 14
click at [315, 234] on span "Chery [GEOGRAPHIC_DATA]" at bounding box center [326, 233] width 162 height 15
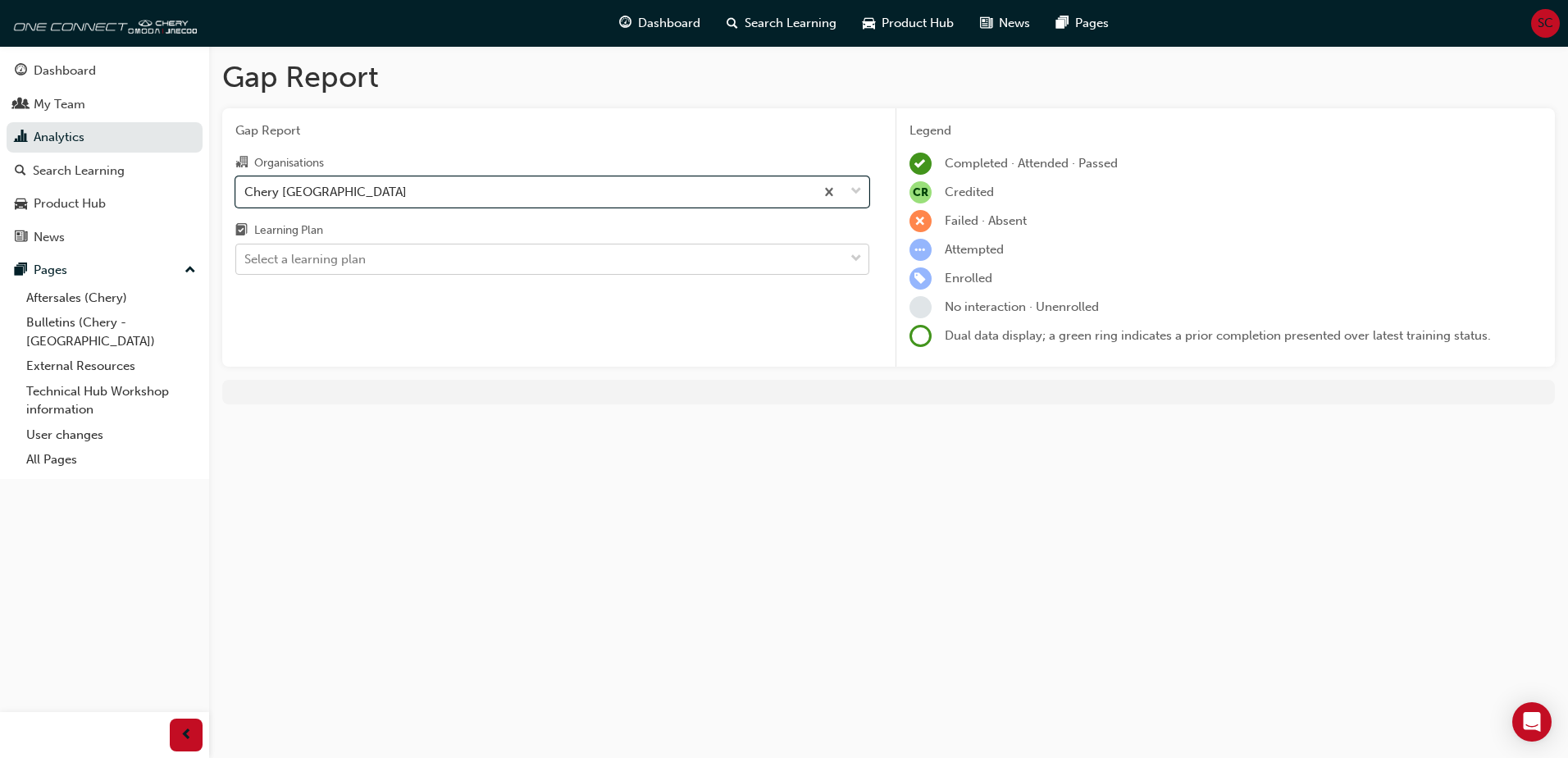
click at [365, 269] on div "Select a learning plan" at bounding box center [540, 259] width 608 height 28
click at [246, 266] on input "Learning Plan Select a learning plan" at bounding box center [245, 258] width 2 height 14
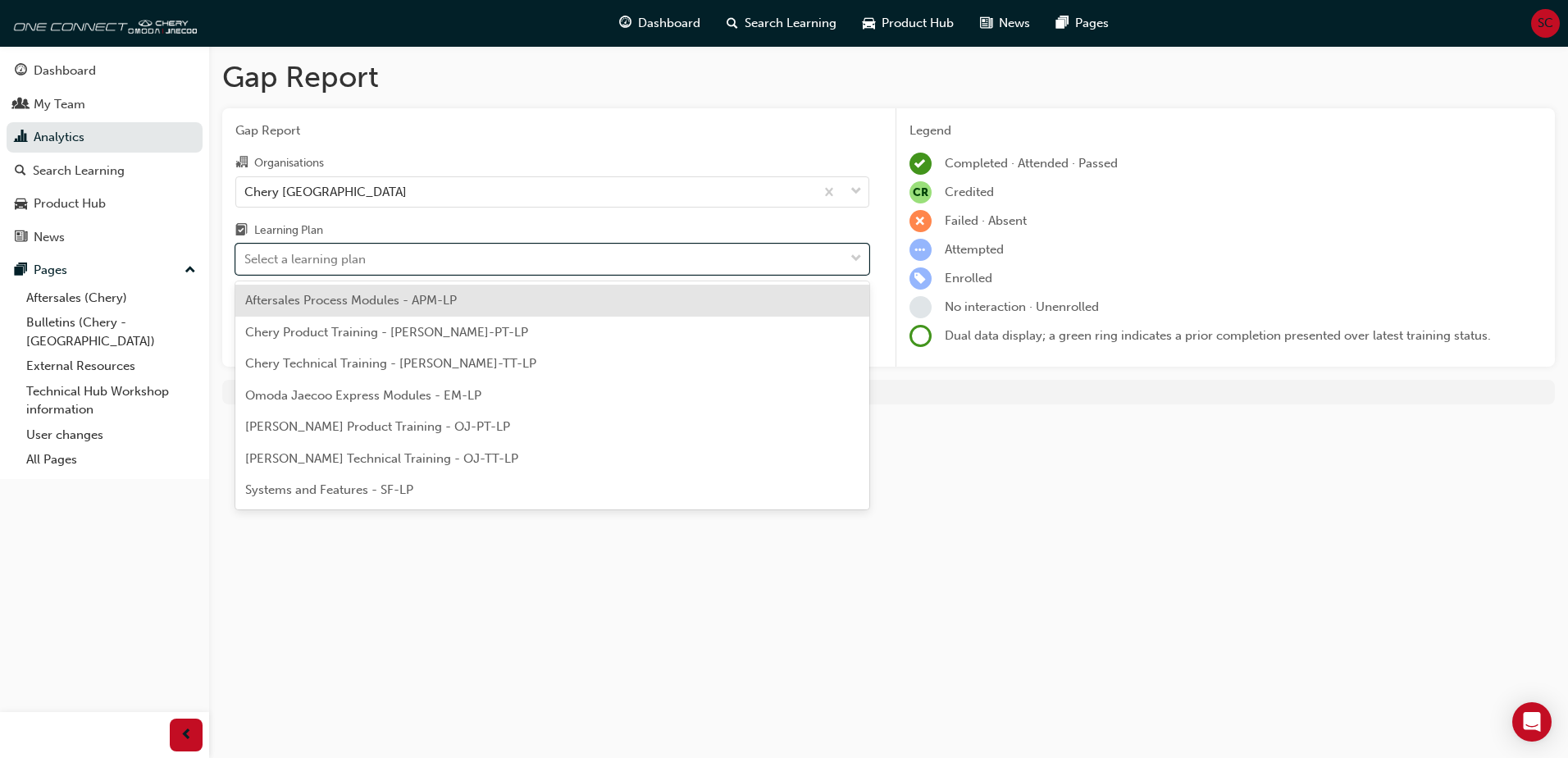
click at [331, 367] on span "Chery Technical Training - [PERSON_NAME]-TT-LP" at bounding box center [390, 364] width 292 height 15
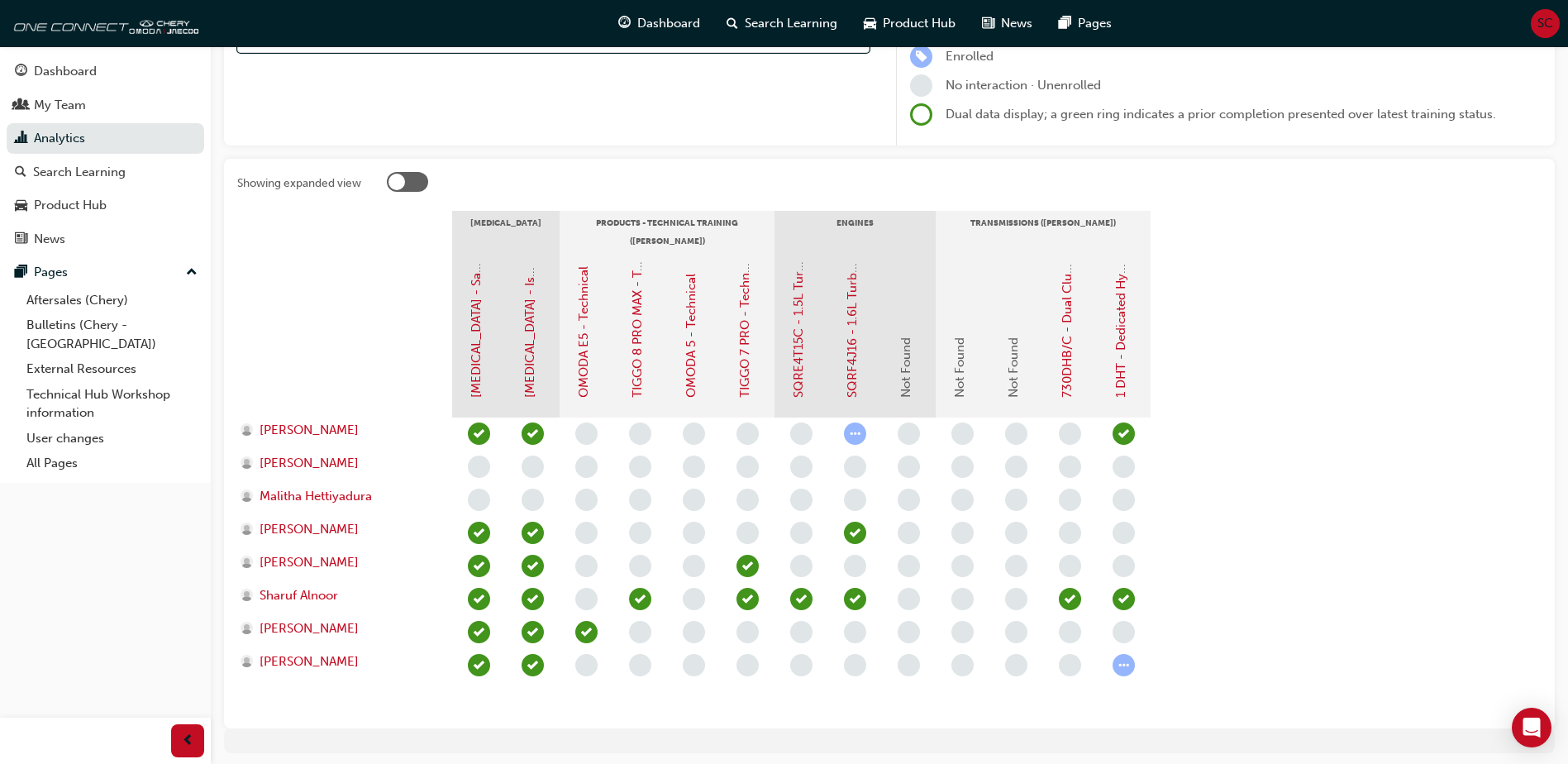
scroll to position [248, 0]
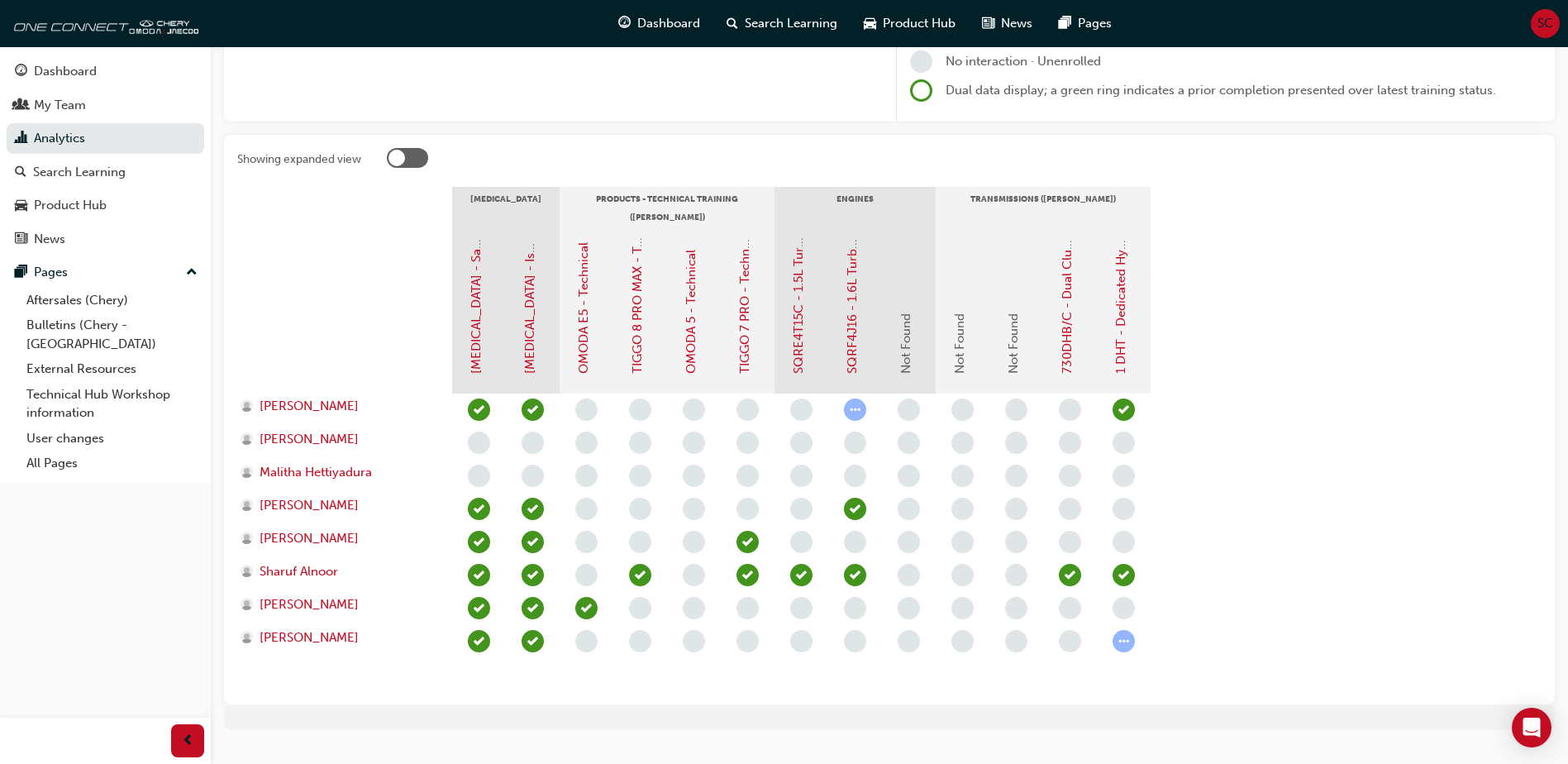
click at [388, 154] on div at bounding box center [407, 158] width 41 height 20
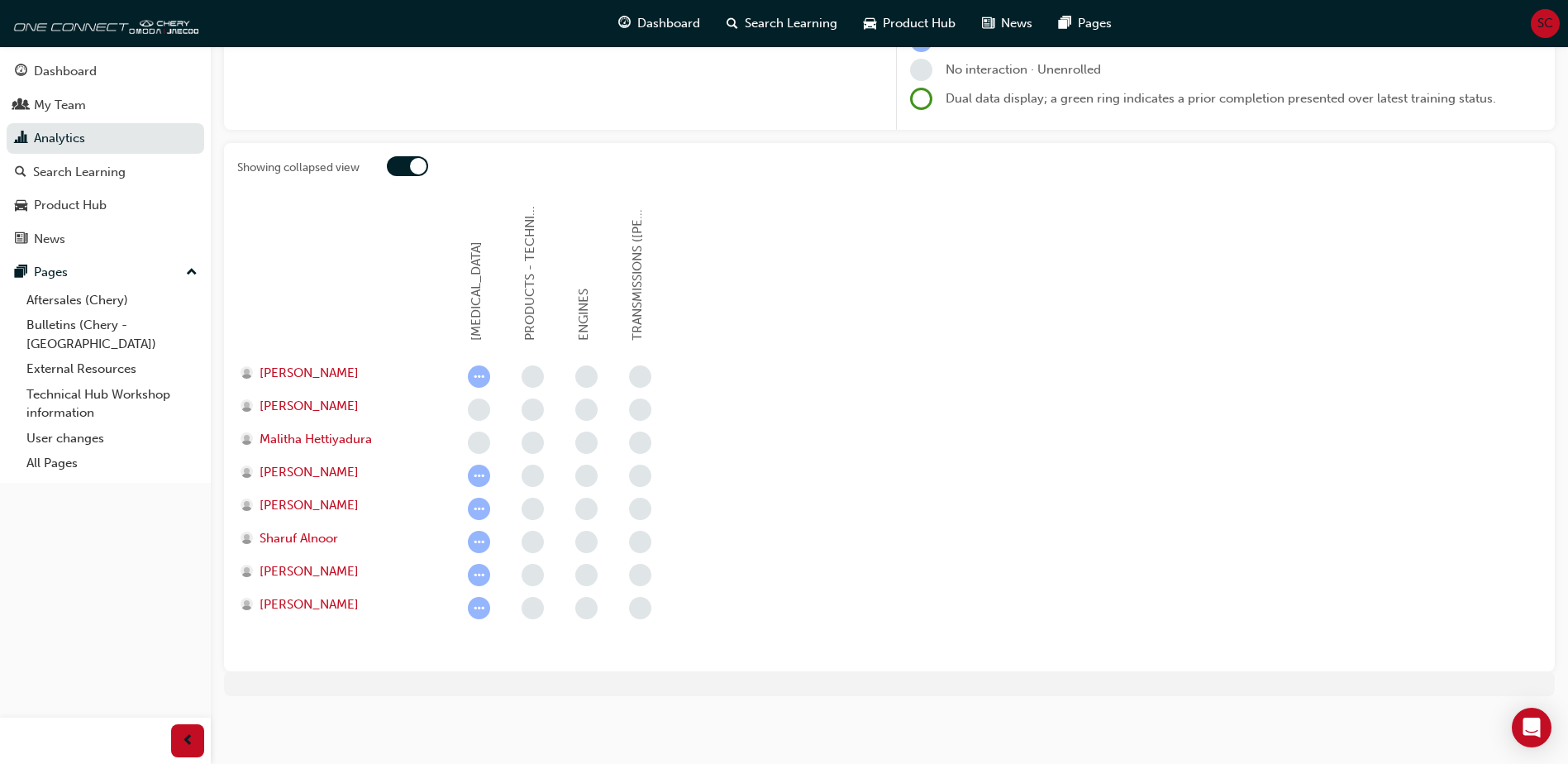
scroll to position [239, 0]
click at [399, 172] on div at bounding box center [407, 166] width 41 height 20
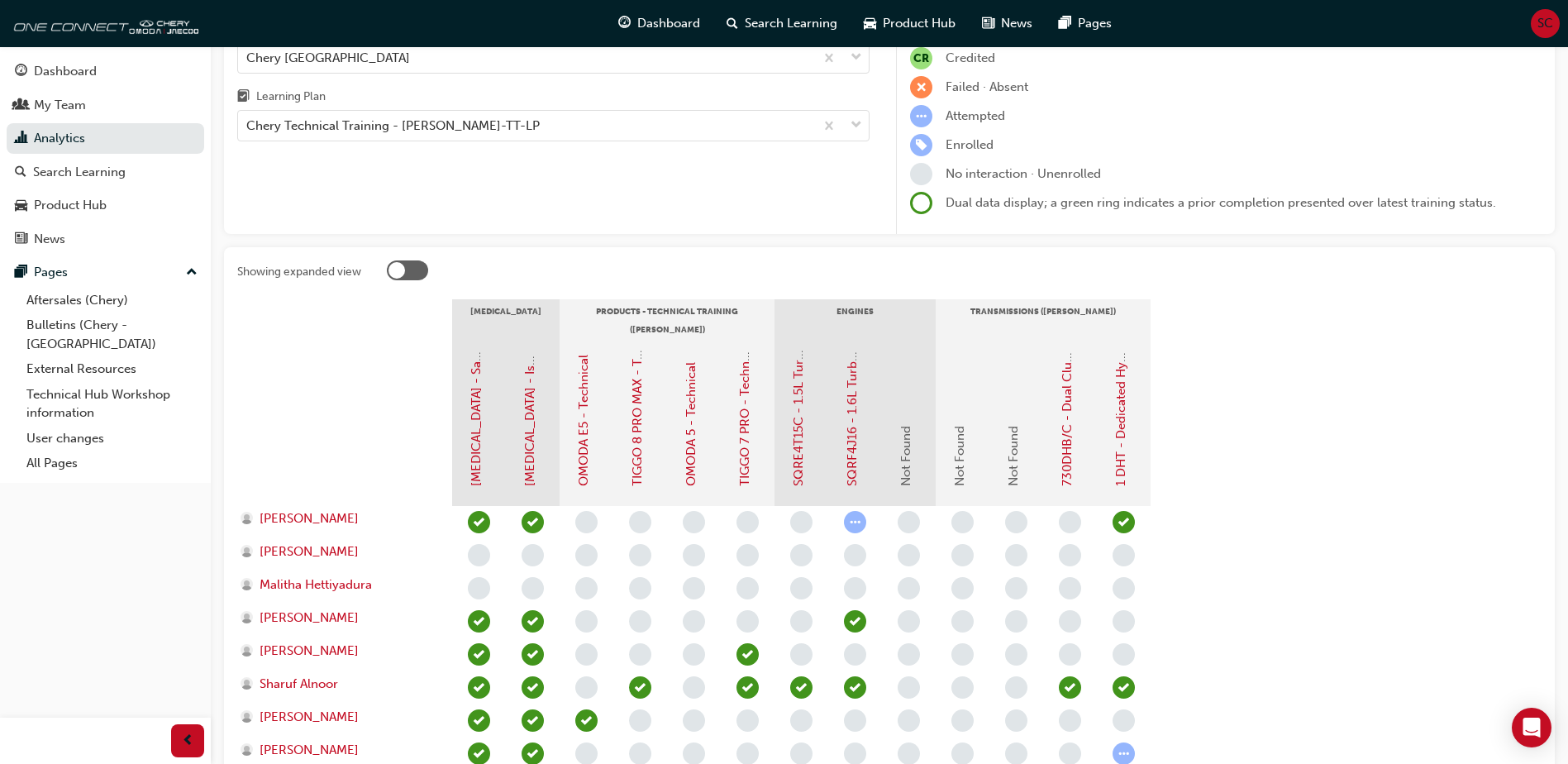
scroll to position [0, 0]
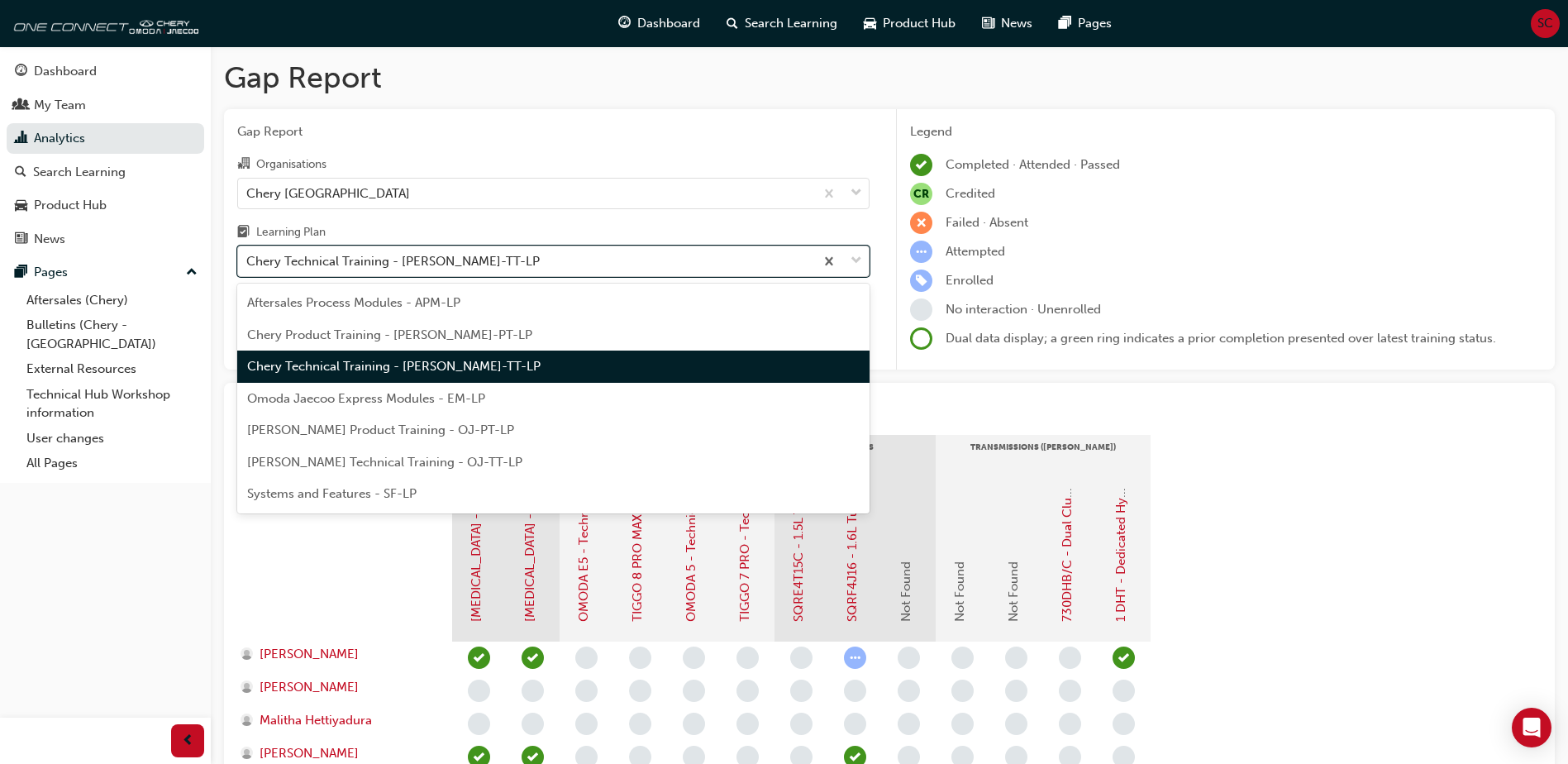
click at [779, 258] on span "down-icon" at bounding box center [857, 261] width 11 height 21
click at [248, 258] on input "Learning Plan option Chery Technical Training - [PERSON_NAME]-TT-LP, selected. …" at bounding box center [247, 260] width 2 height 14
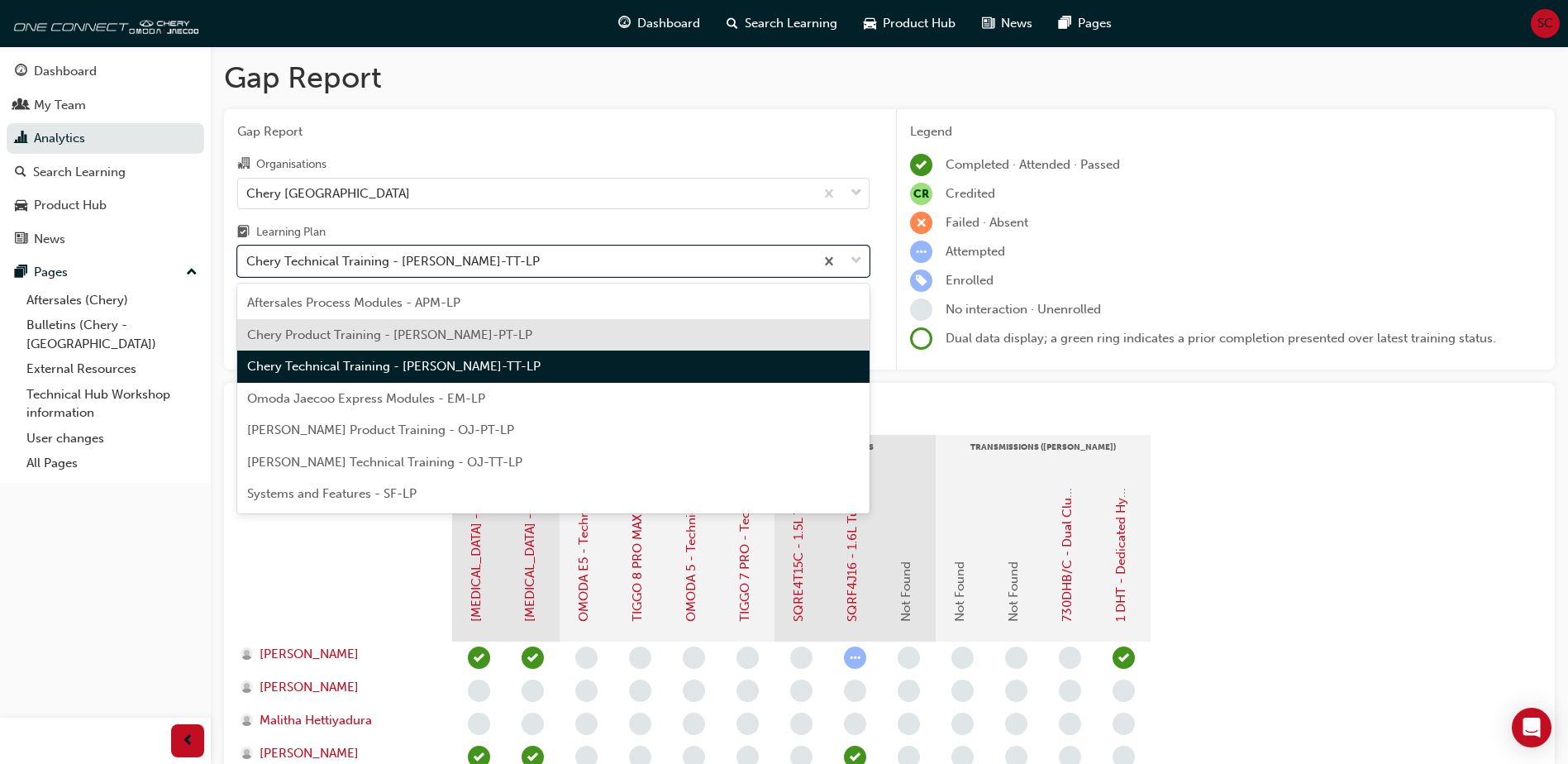
click at [346, 340] on span "Chery Product Training - [PERSON_NAME]-PT-LP" at bounding box center [390, 335] width 285 height 15
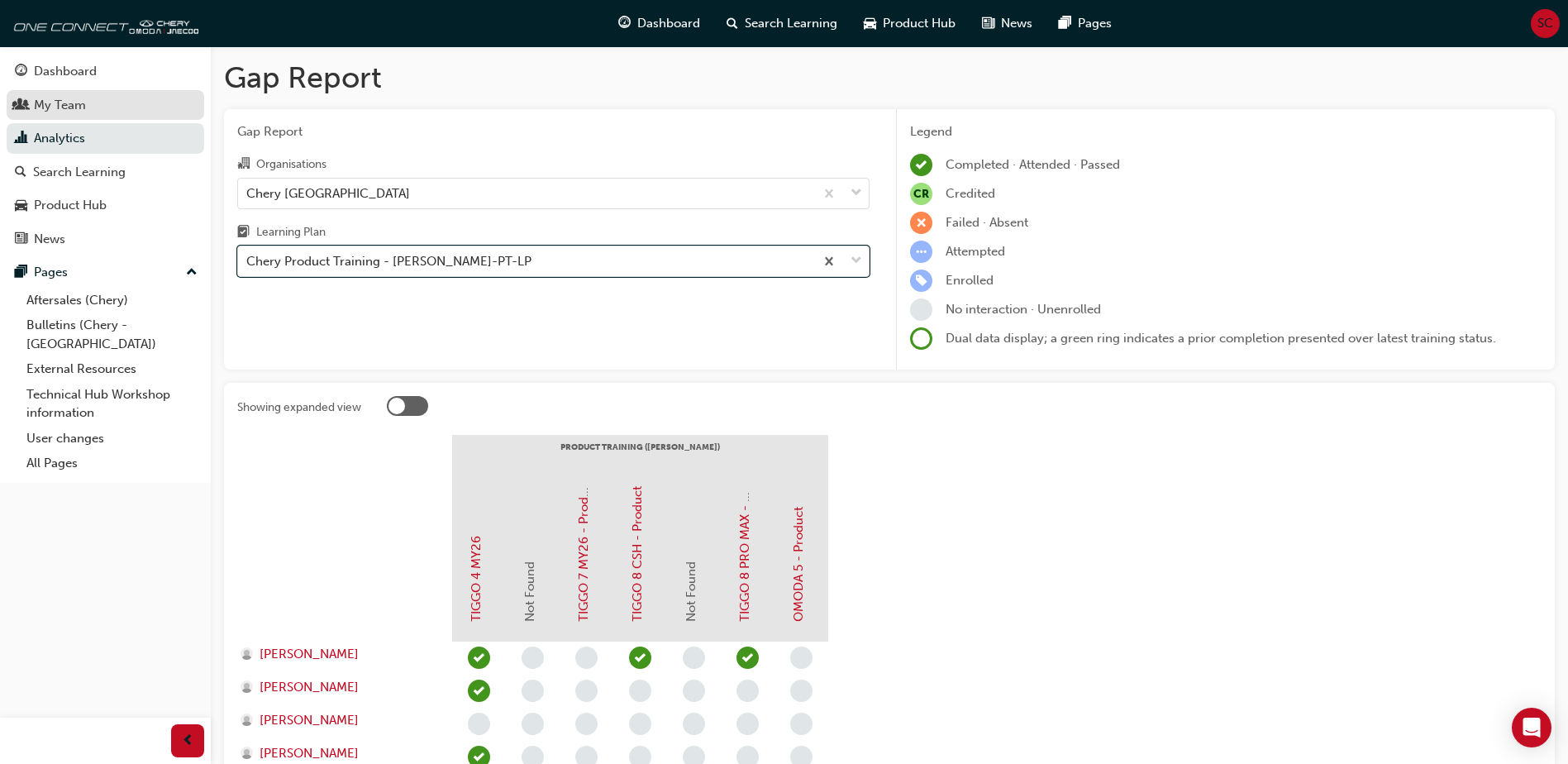
click at [45, 106] on div "My Team" at bounding box center [59, 105] width 52 height 19
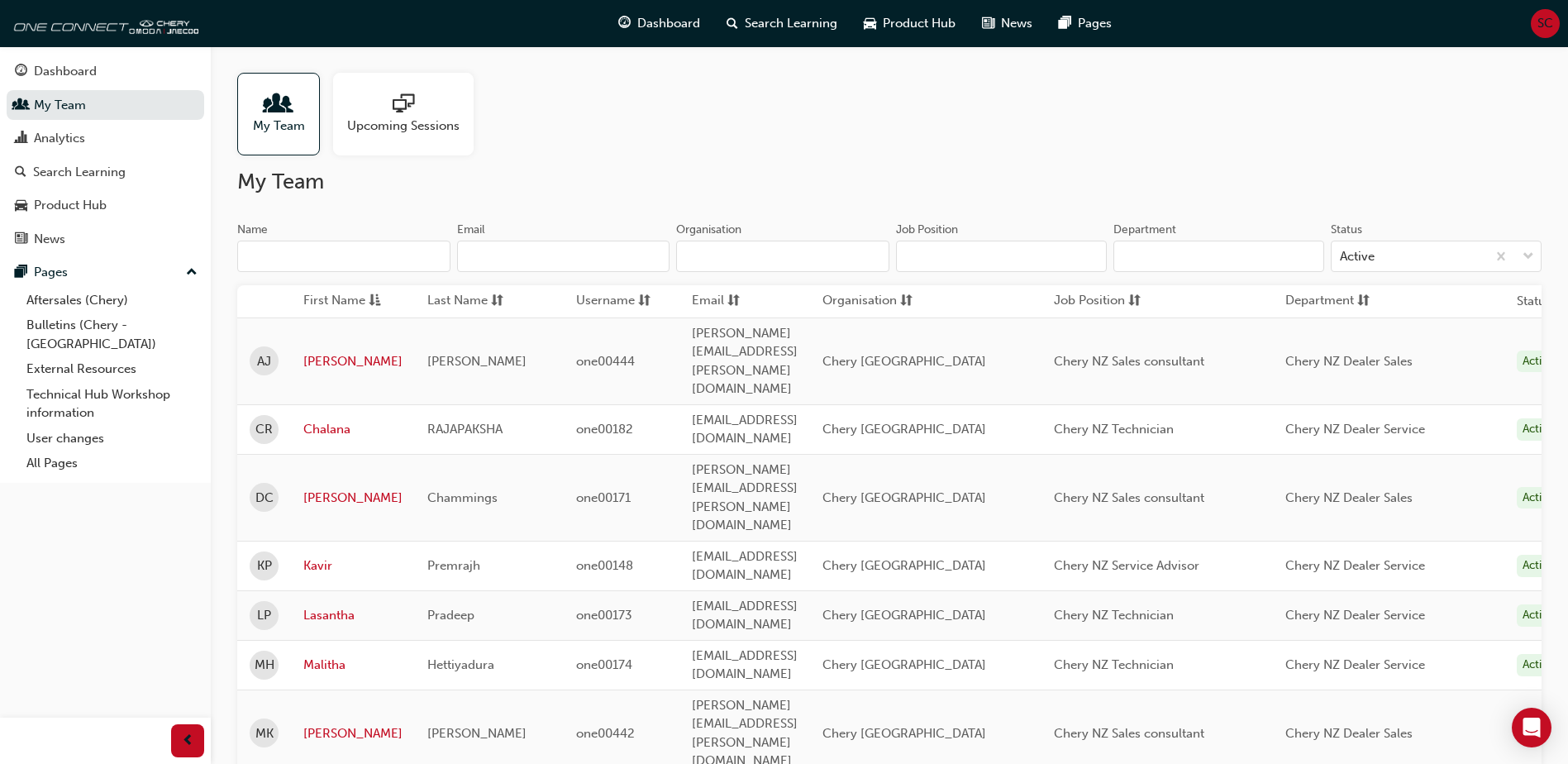
click at [376, 252] on input "Name" at bounding box center [344, 256] width 213 height 32
type input "[PERSON_NAME]"
type input "[PERSON_NAME][EMAIL_ADDRESS][PERSON_NAME][DOMAIN_NAME]"
type input "[PERSON_NAME] Nissan"
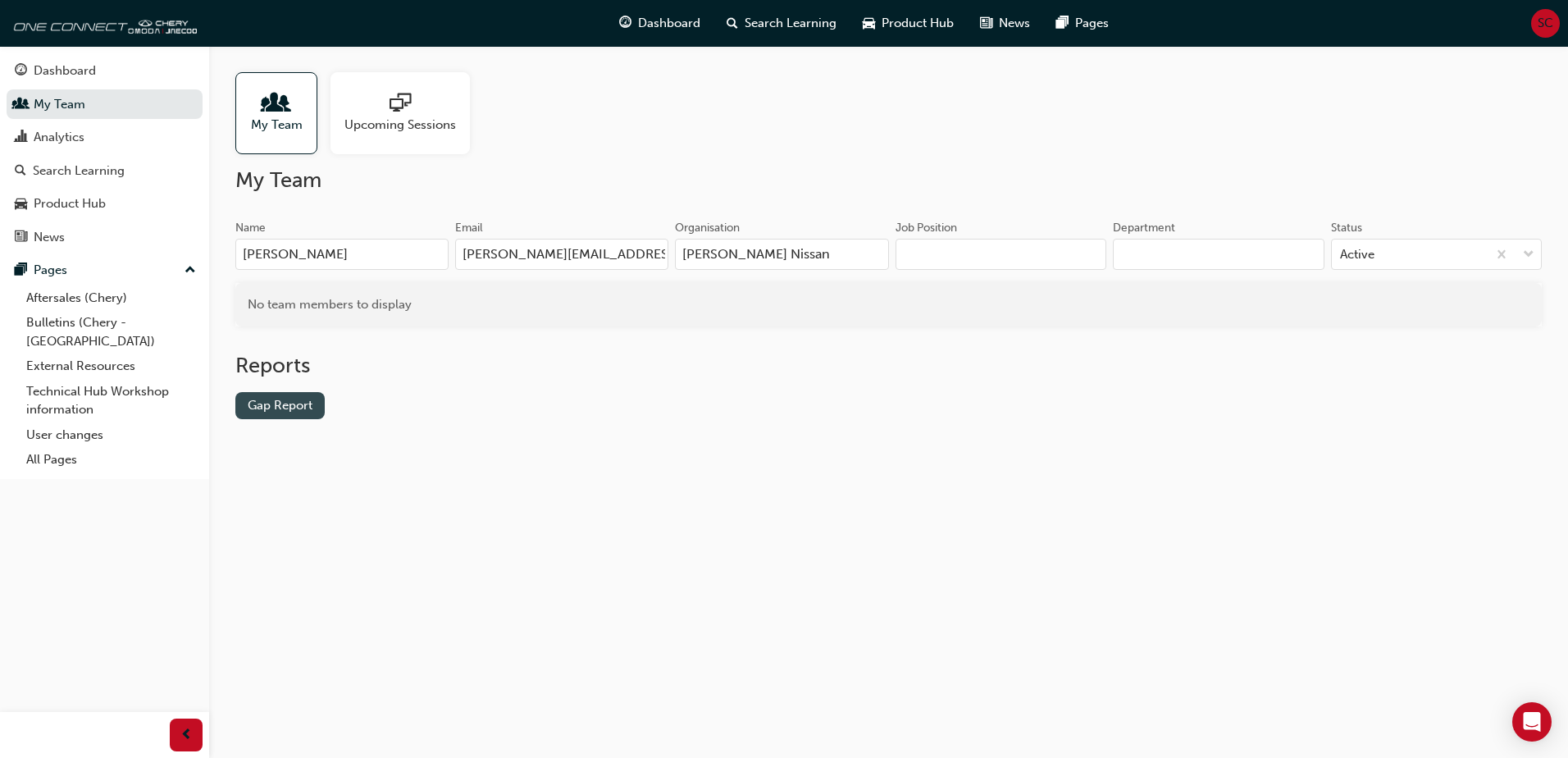
click at [289, 413] on link "Gap Report" at bounding box center [280, 406] width 89 height 27
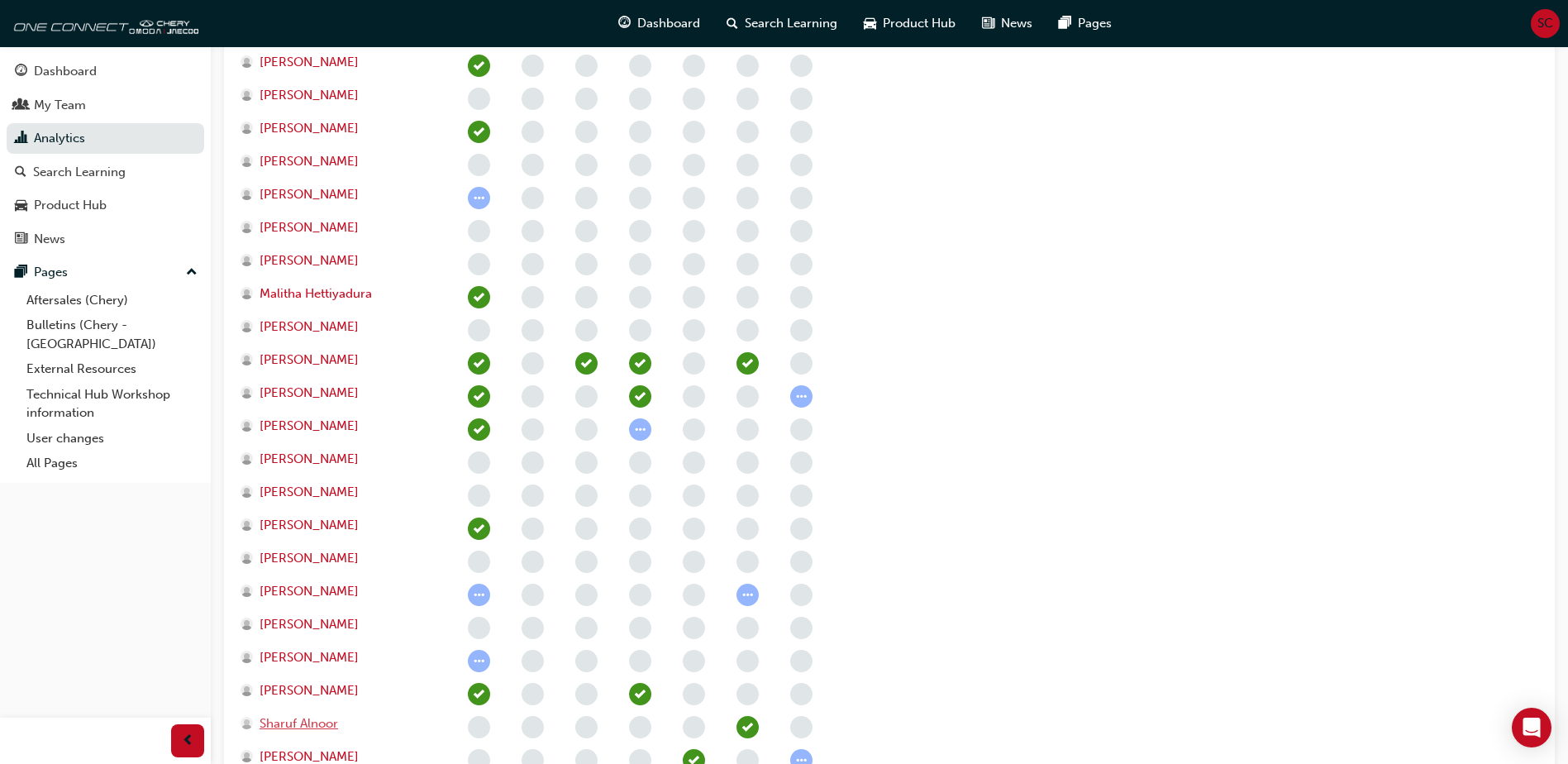
scroll to position [529, 0]
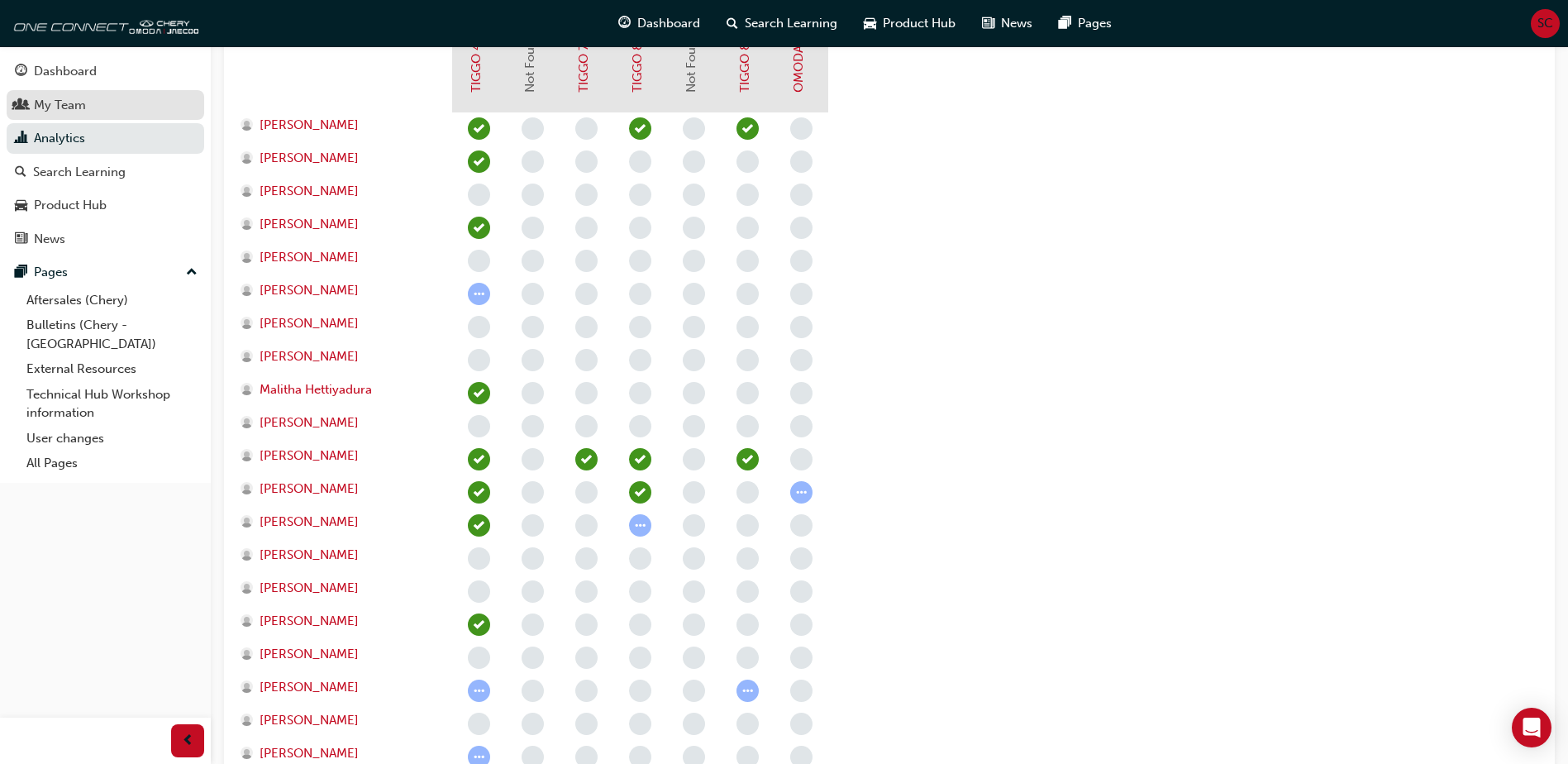
click at [73, 101] on div "My Team" at bounding box center [59, 105] width 52 height 19
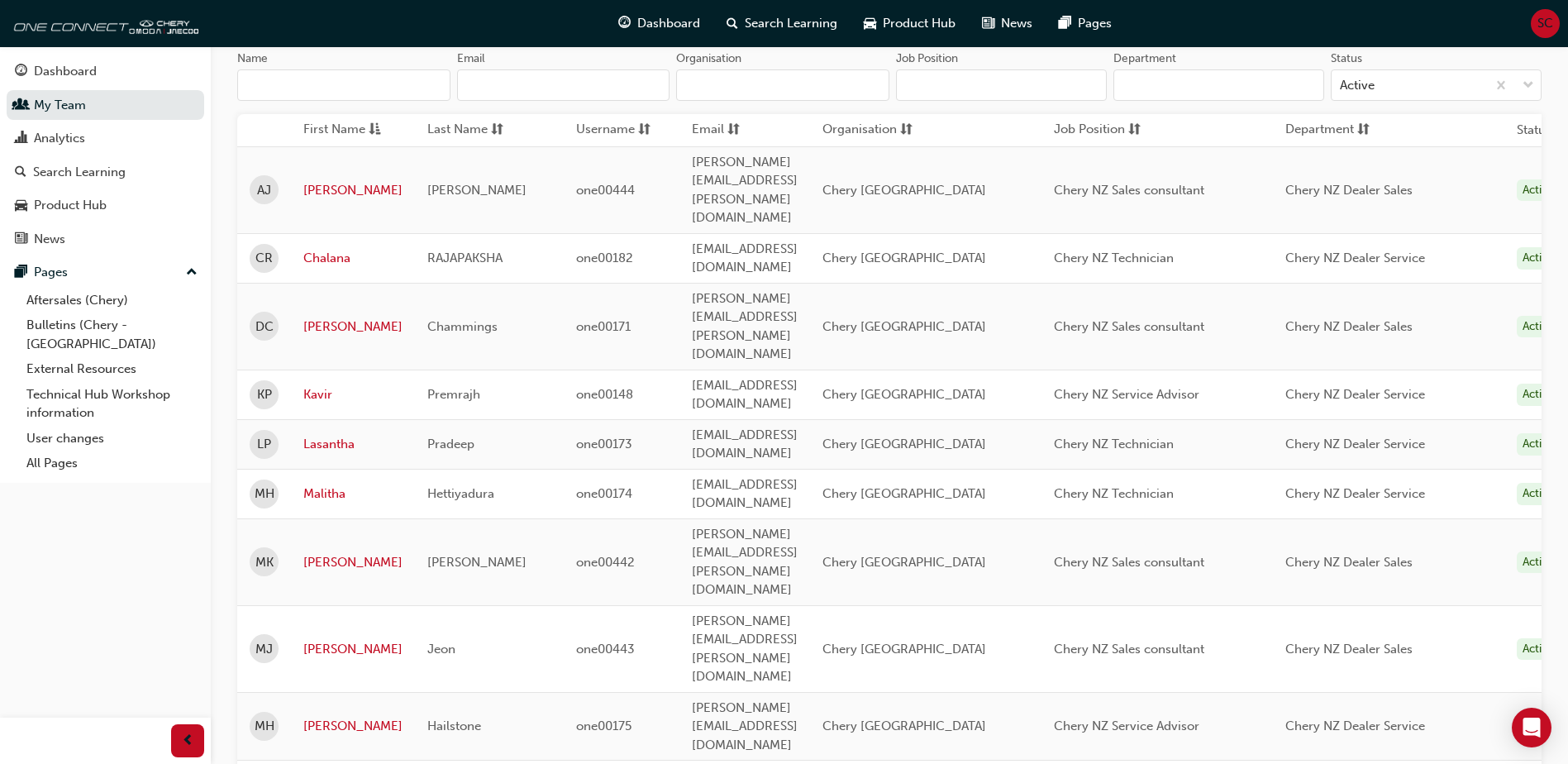
scroll to position [498, 0]
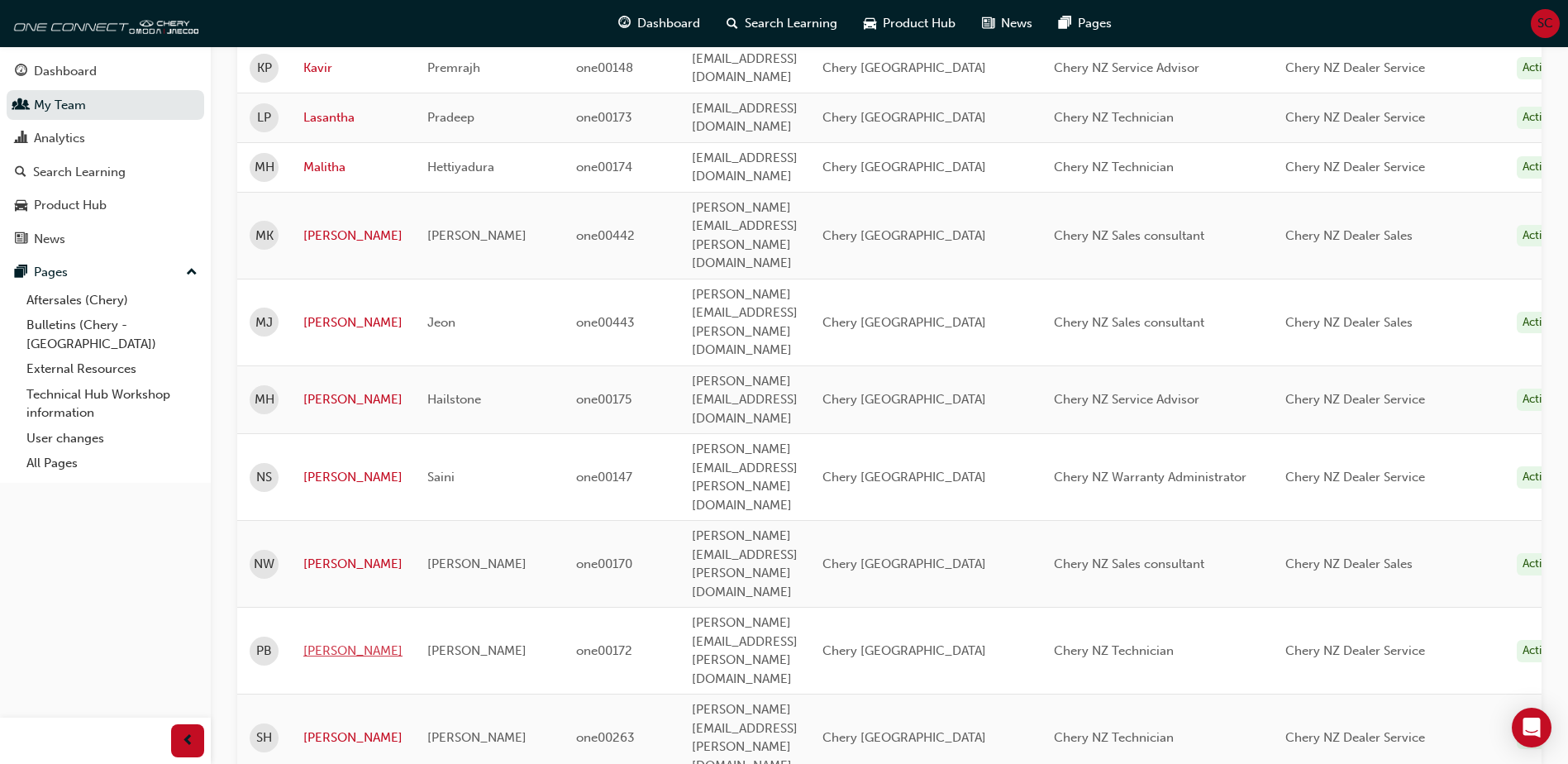
click at [316, 641] on link "[PERSON_NAME]" at bounding box center [353, 651] width 100 height 19
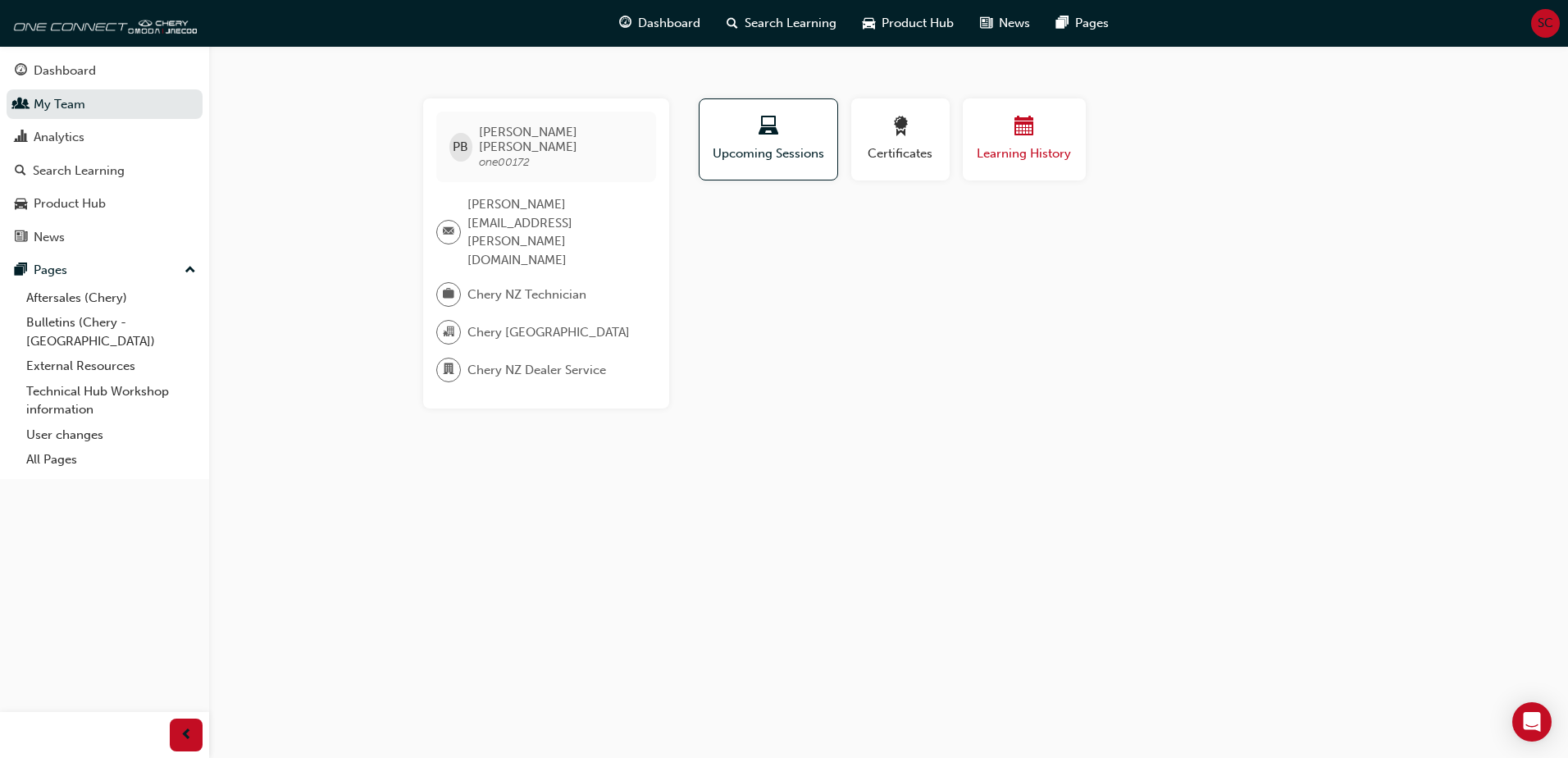
click at [773, 163] on button "Learning History" at bounding box center [1025, 140] width 123 height 82
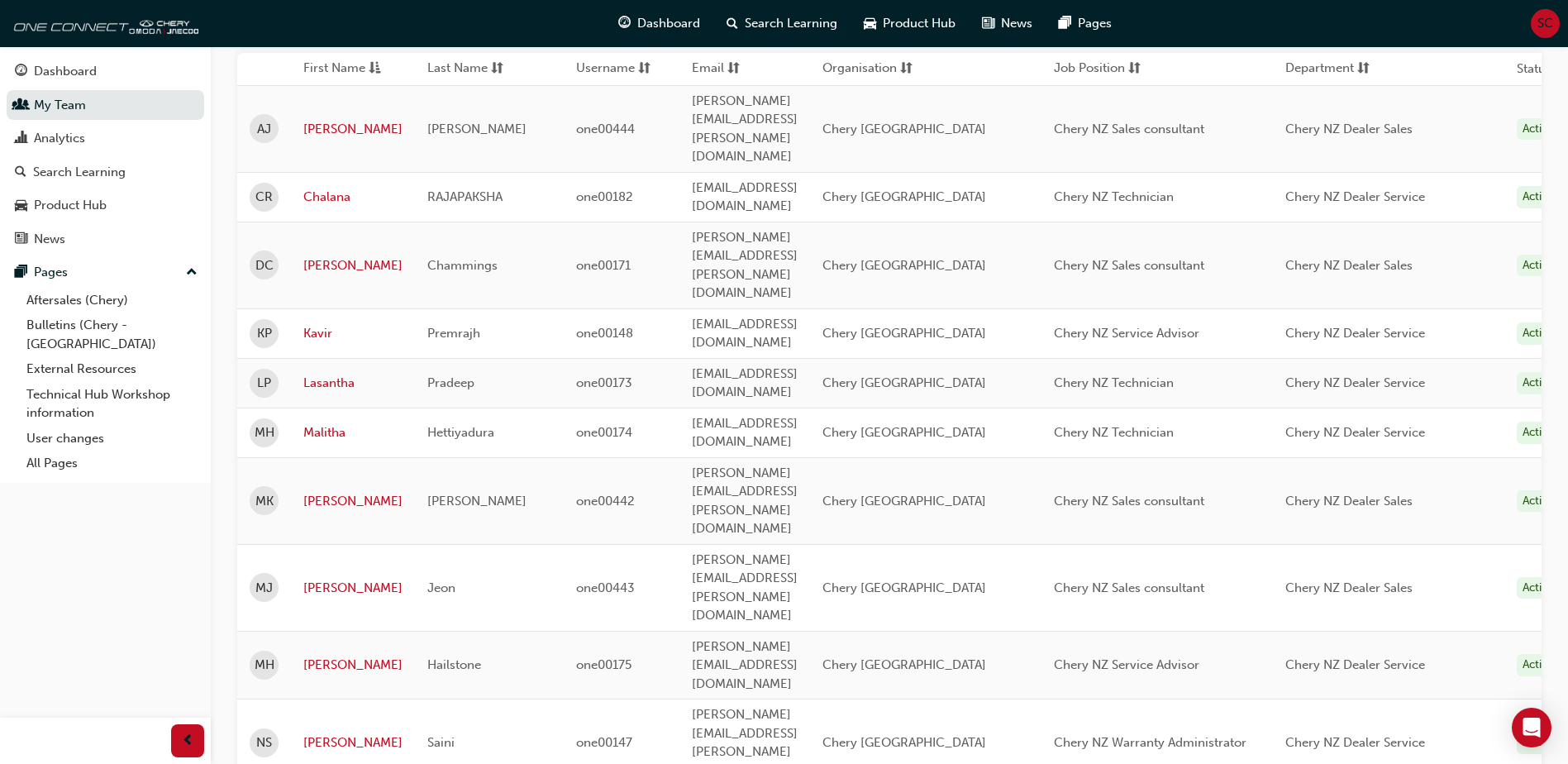
scroll to position [498, 0]
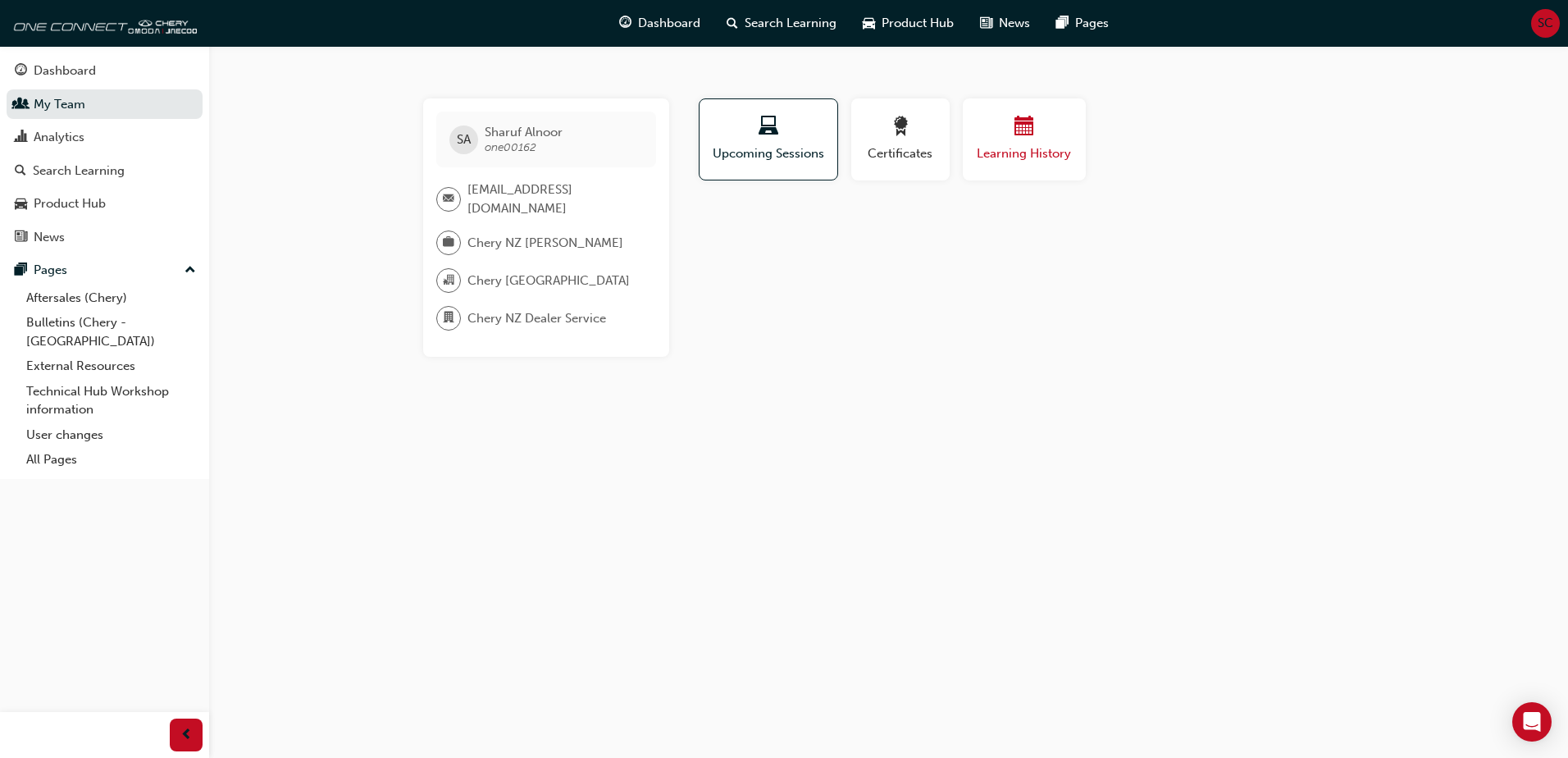
click at [1013, 122] on div "button" at bounding box center [1025, 129] width 99 height 26
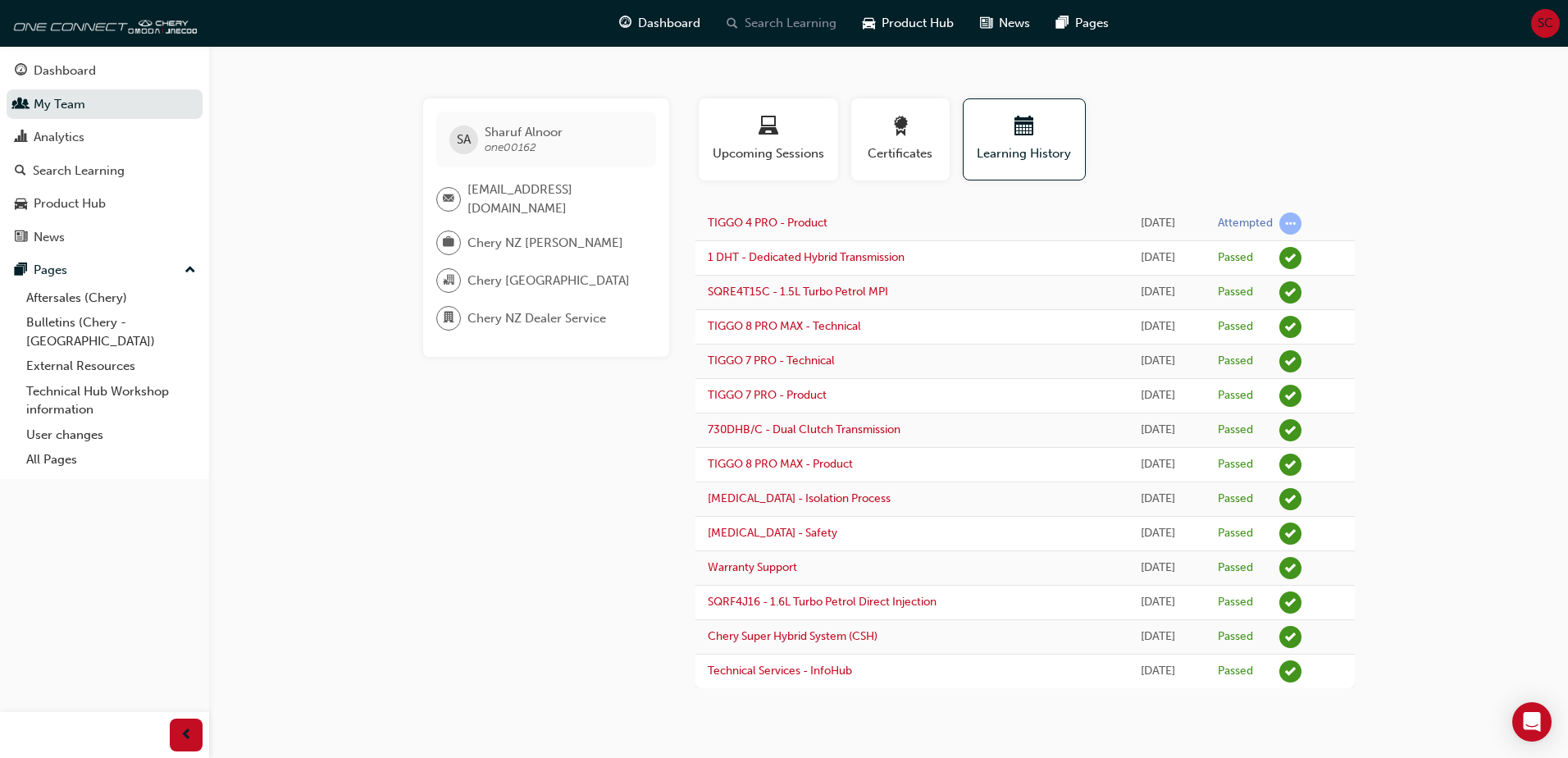
click at [811, 28] on span "Search Learning" at bounding box center [790, 24] width 92 height 19
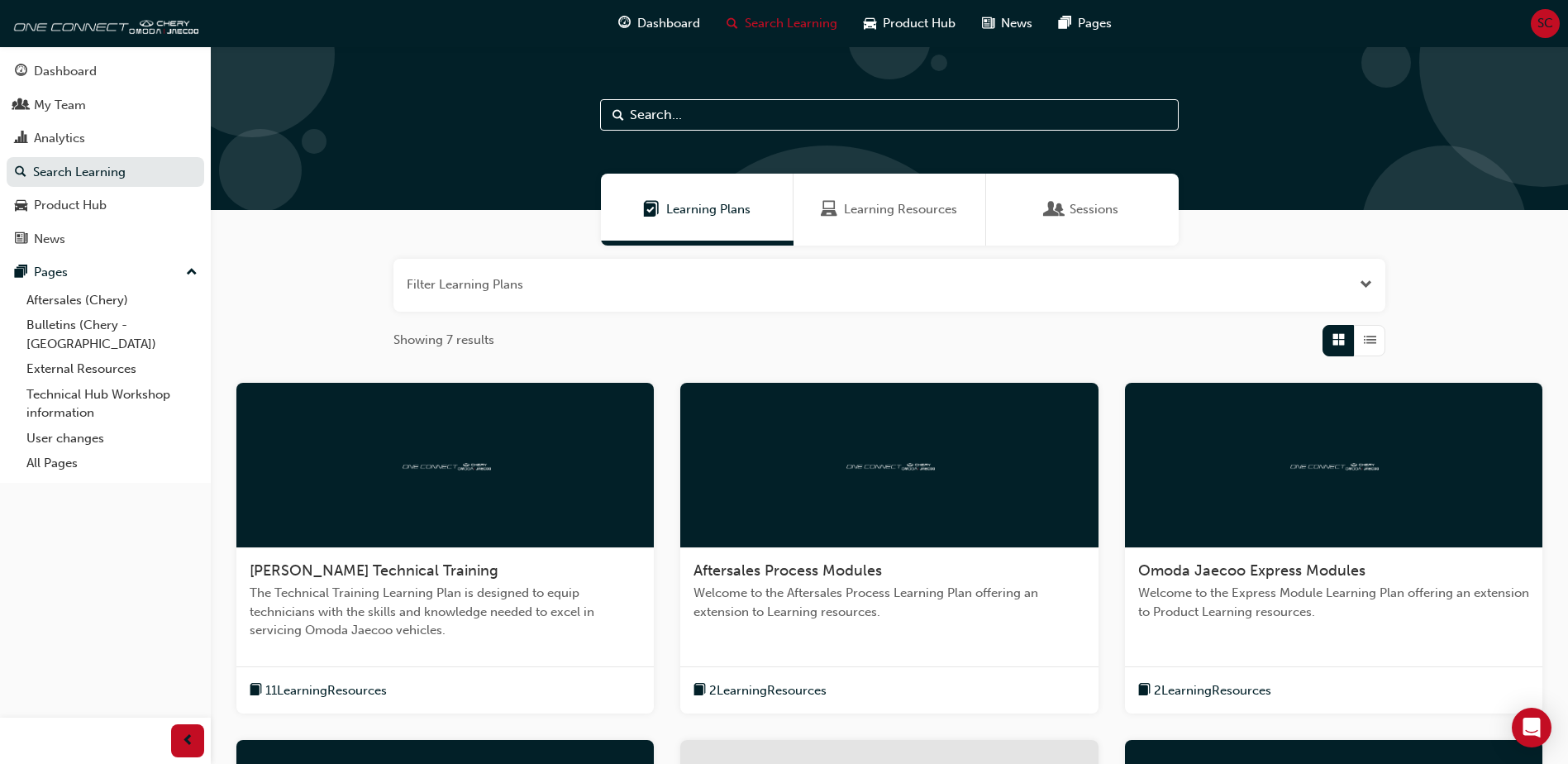
click at [642, 118] on input "text" at bounding box center [889, 115] width 578 height 32
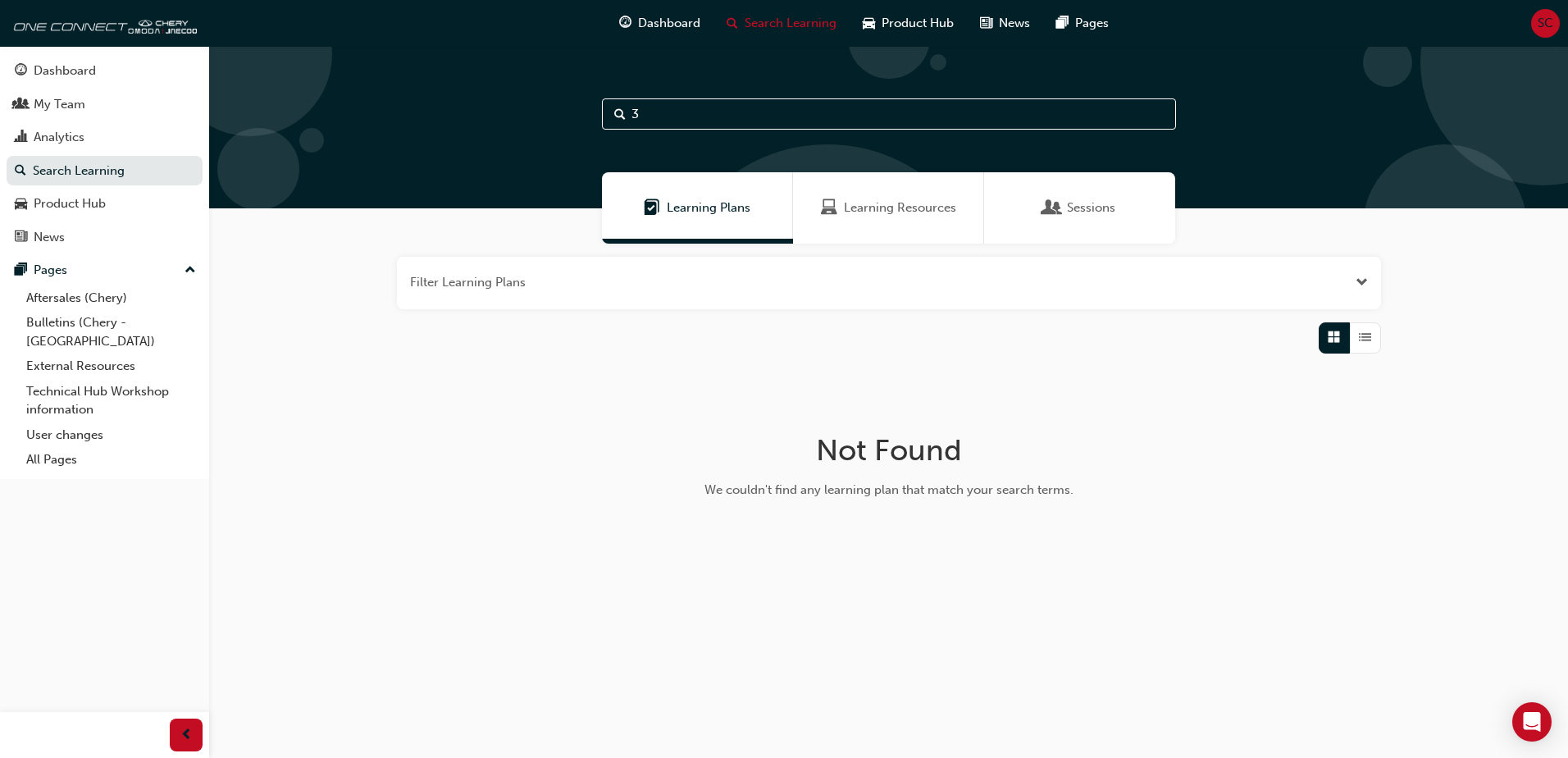
type input "3"
click at [942, 230] on div "Learning Resources" at bounding box center [888, 207] width 191 height 71
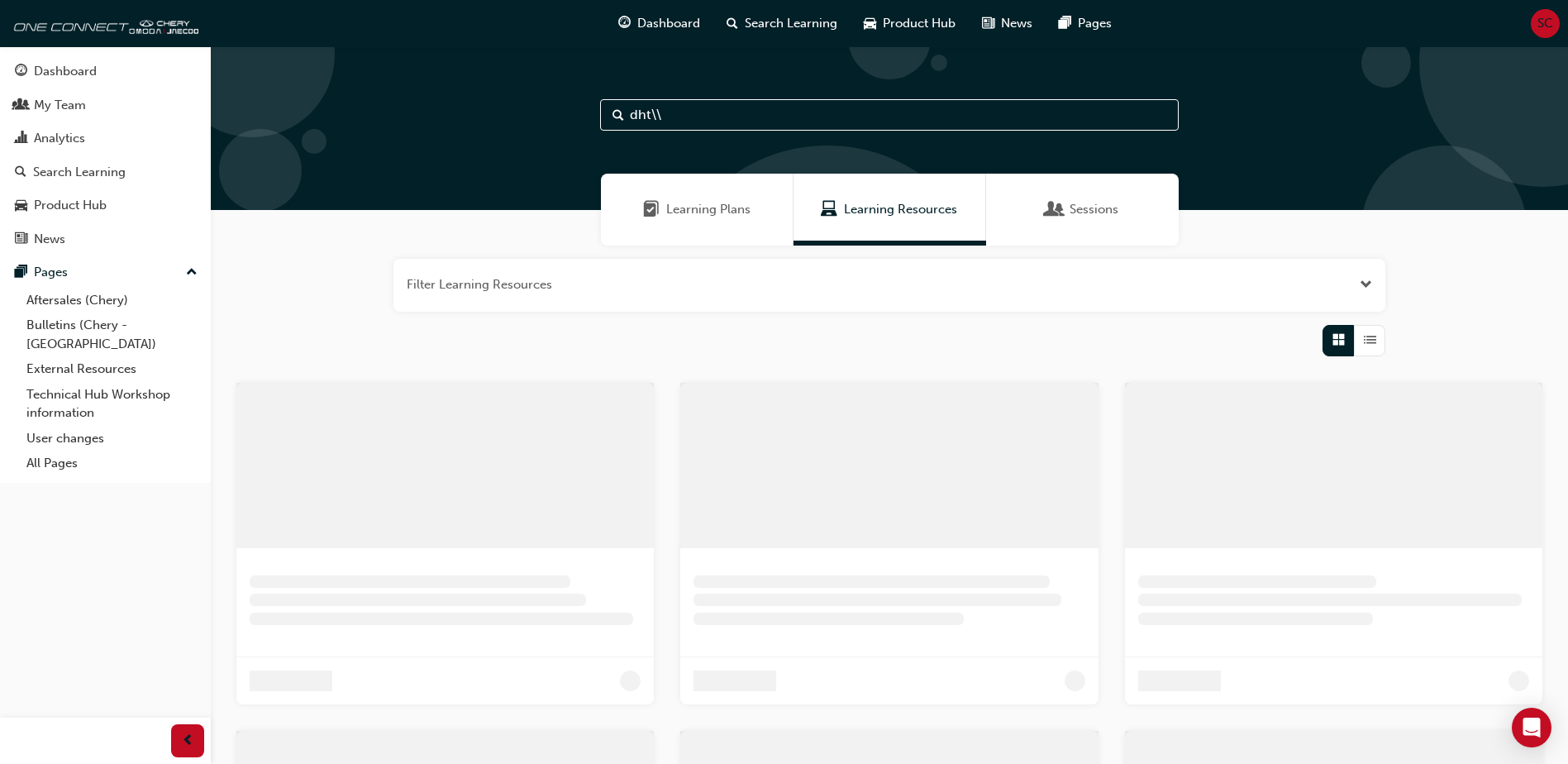
click at [706, 120] on input "dht\\" at bounding box center [889, 115] width 578 height 32
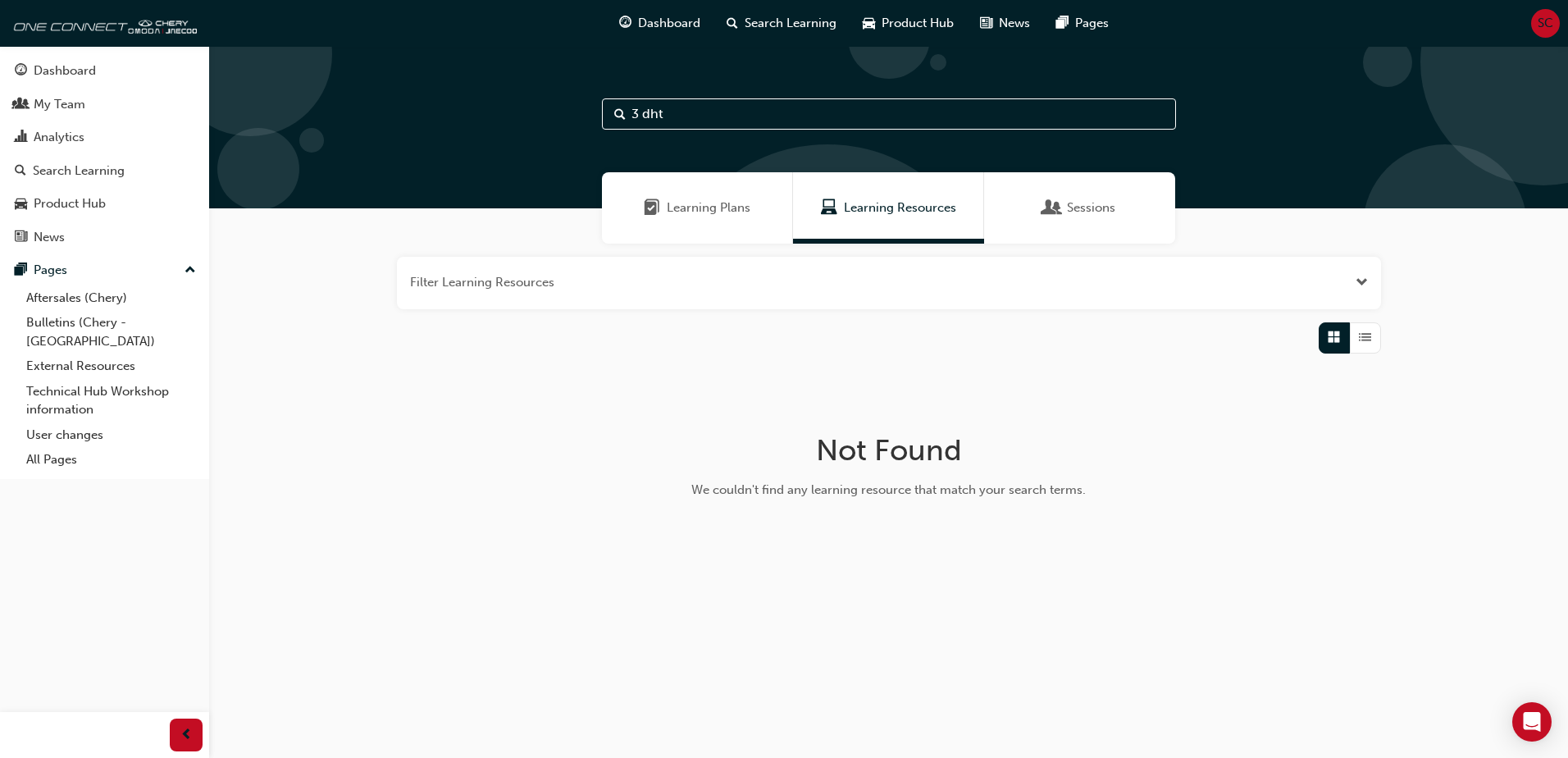
type input "3 dht"
